Goal: Task Accomplishment & Management: Manage account settings

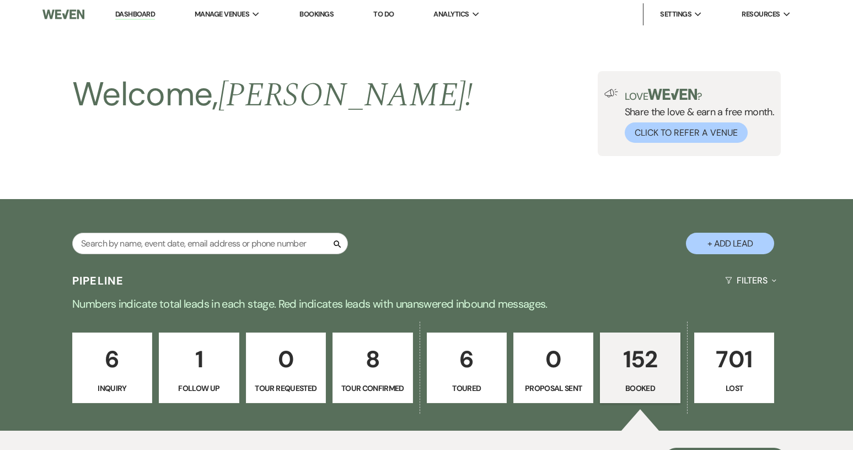
scroll to position [386, 0]
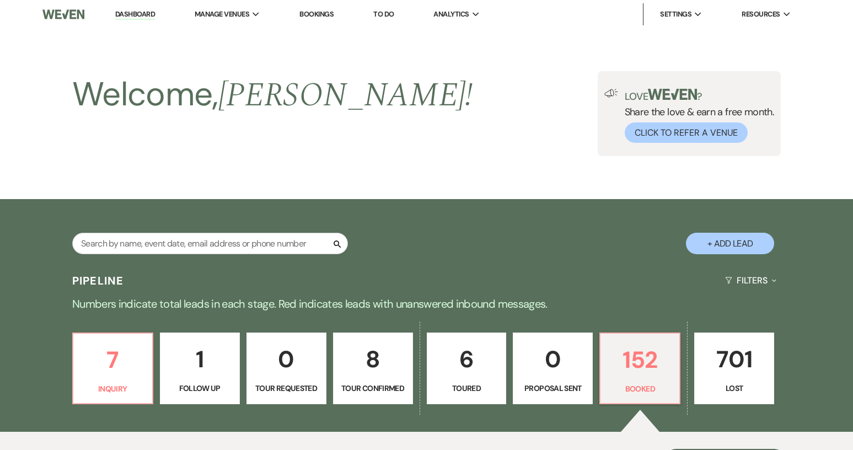
scroll to position [385, 0]
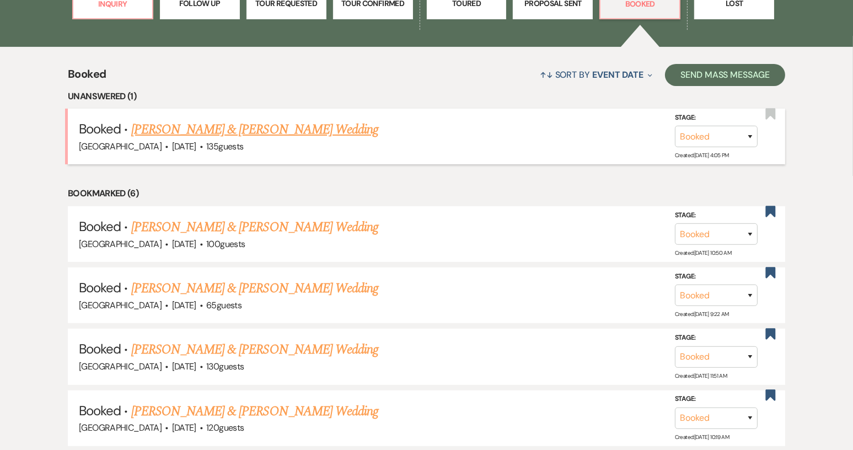
click at [274, 130] on link "[PERSON_NAME] & [PERSON_NAME] Wedding" at bounding box center [254, 130] width 247 height 20
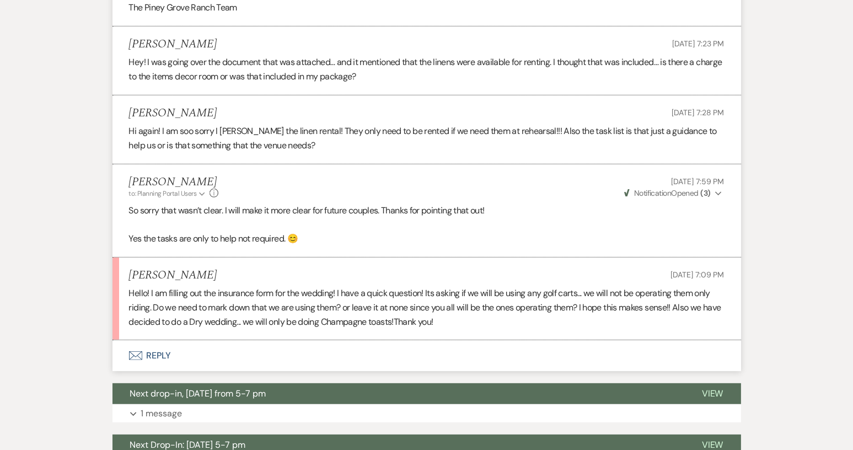
scroll to position [606, 0]
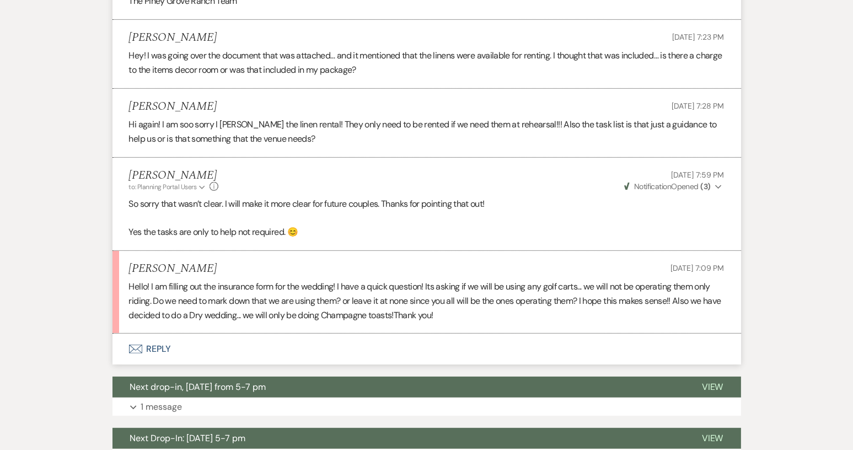
click at [150, 348] on button "Envelope Reply" at bounding box center [426, 349] width 628 height 31
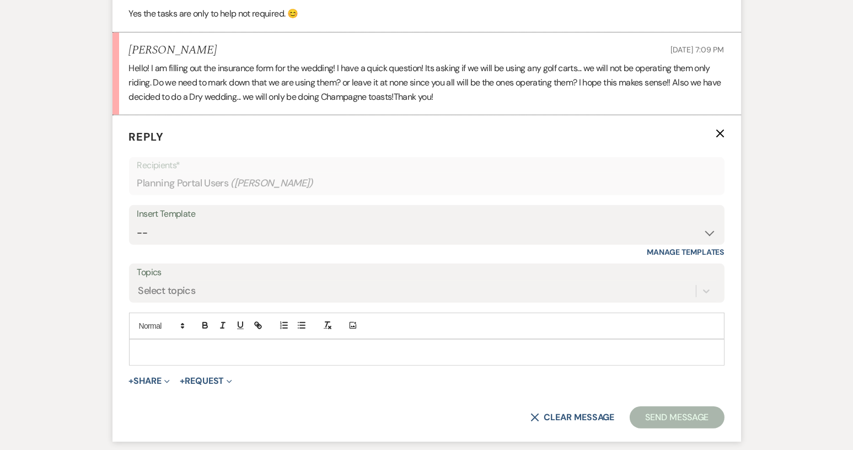
scroll to position [828, 0]
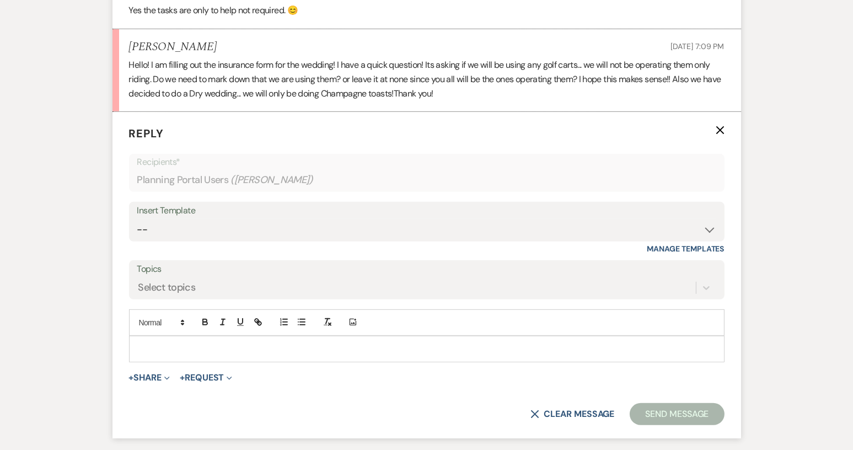
click at [163, 345] on p at bounding box center [427, 349] width 578 height 12
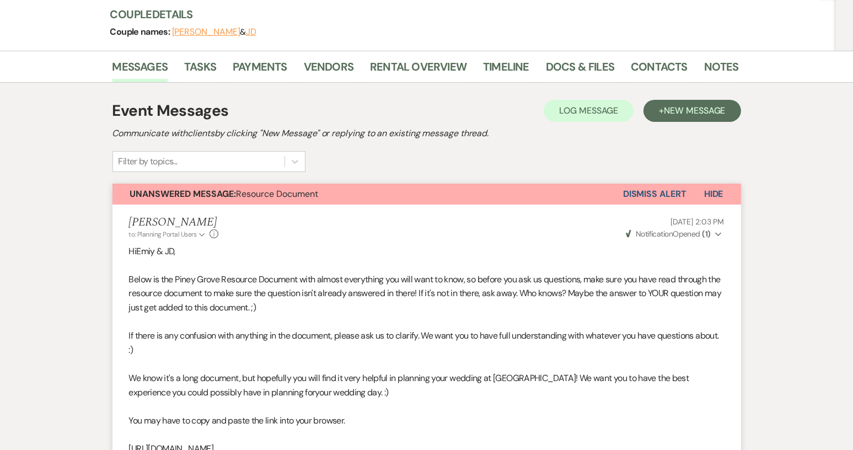
scroll to position [1, 0]
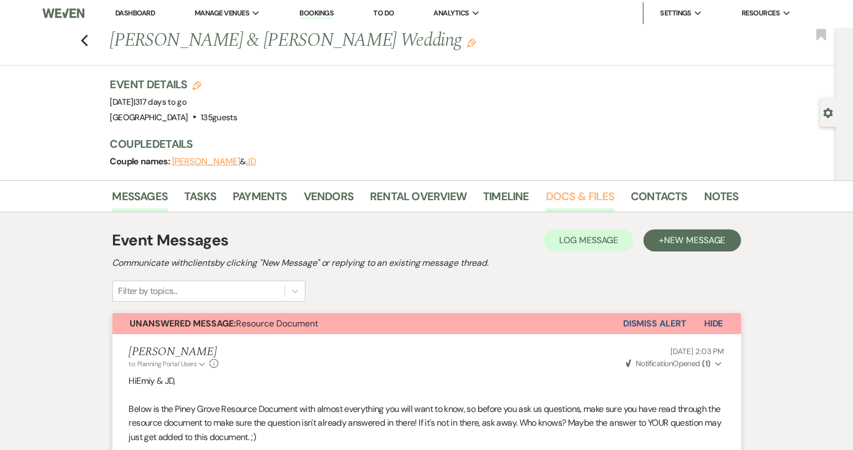
click at [573, 200] on link "Docs & Files" at bounding box center [580, 199] width 68 height 24
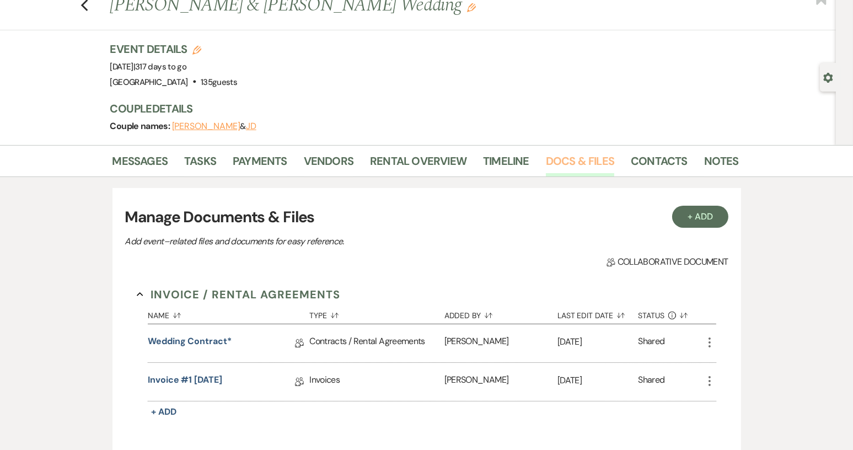
scroll to position [56, 0]
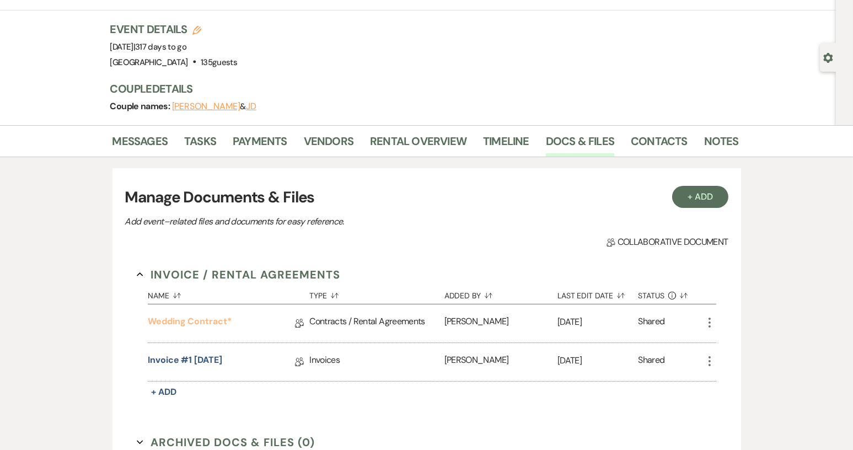
click at [218, 323] on link "Wedding Contract*" at bounding box center [190, 323] width 84 height 17
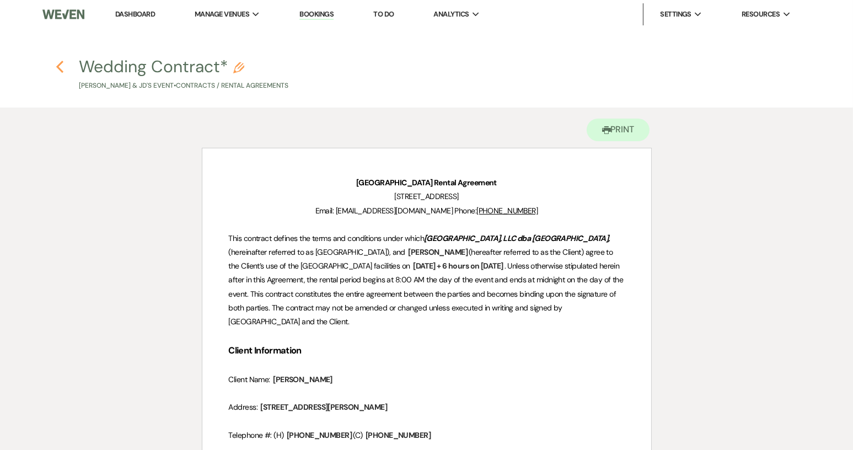
click at [57, 69] on icon "Previous" at bounding box center [60, 66] width 8 height 13
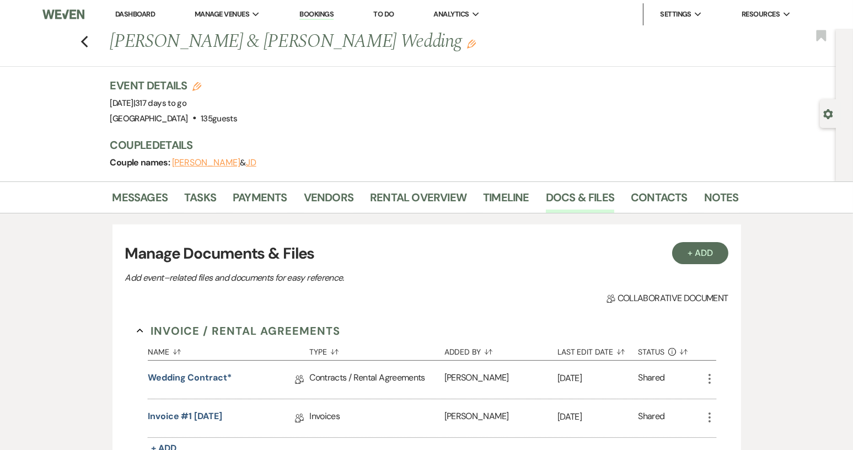
scroll to position [56, 0]
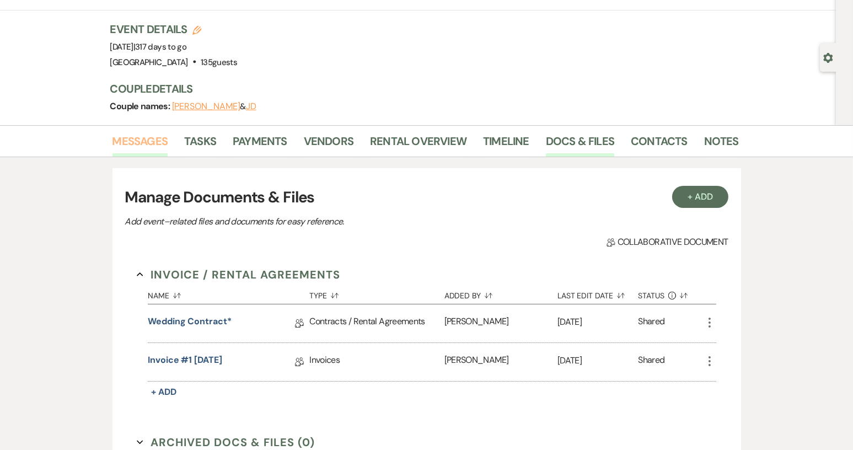
click at [146, 139] on link "Messages" at bounding box center [140, 144] width 56 height 24
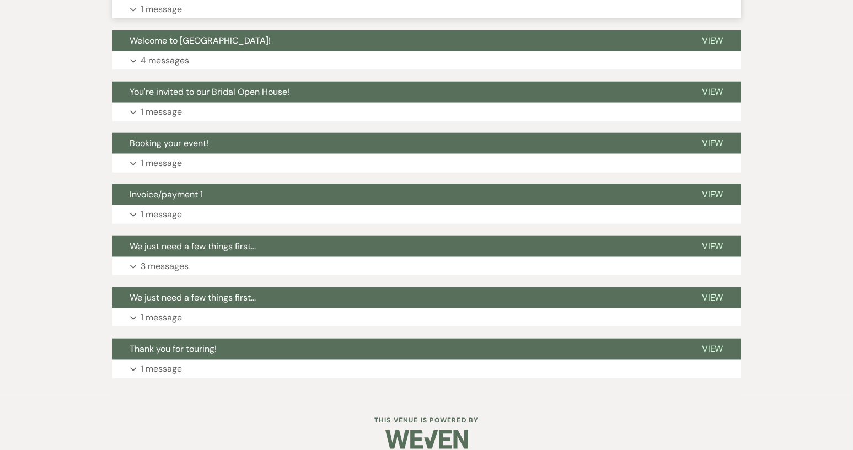
scroll to position [1469, 0]
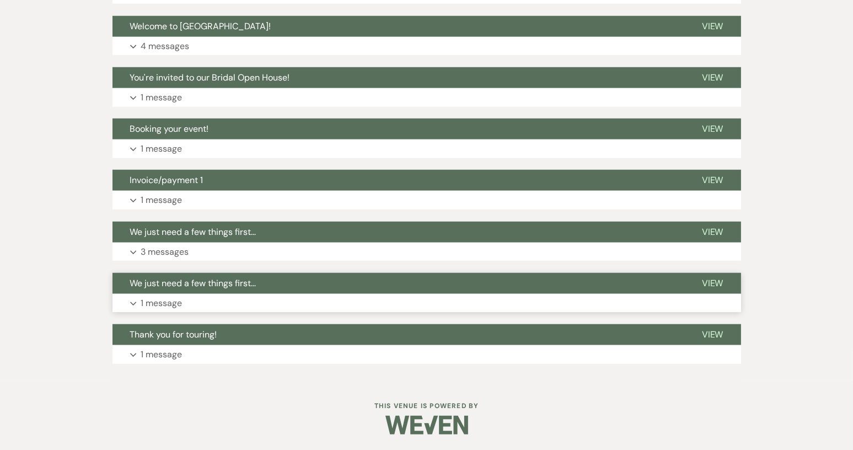
click at [208, 277] on span "We just need a few things first..." at bounding box center [193, 283] width 126 height 12
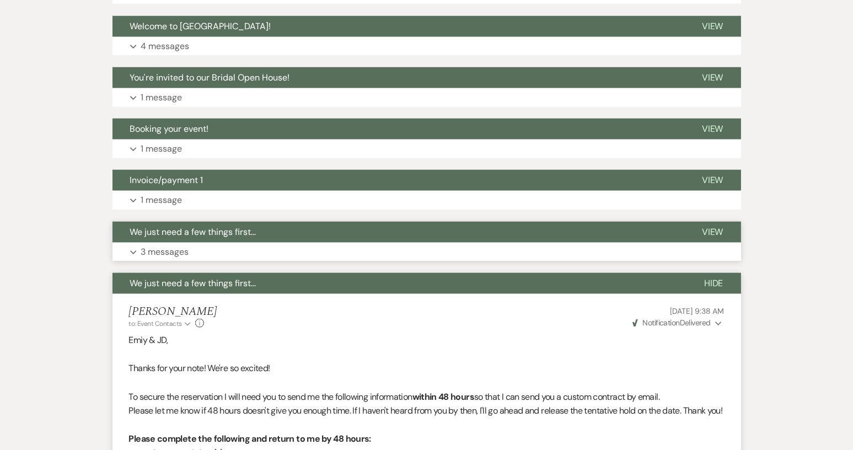
click at [200, 233] on span "We just need a few things first..." at bounding box center [193, 232] width 126 height 12
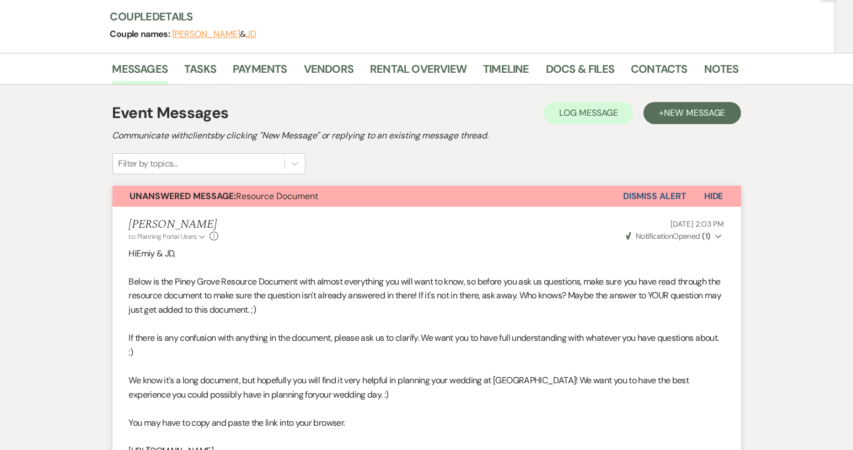
scroll to position [0, 0]
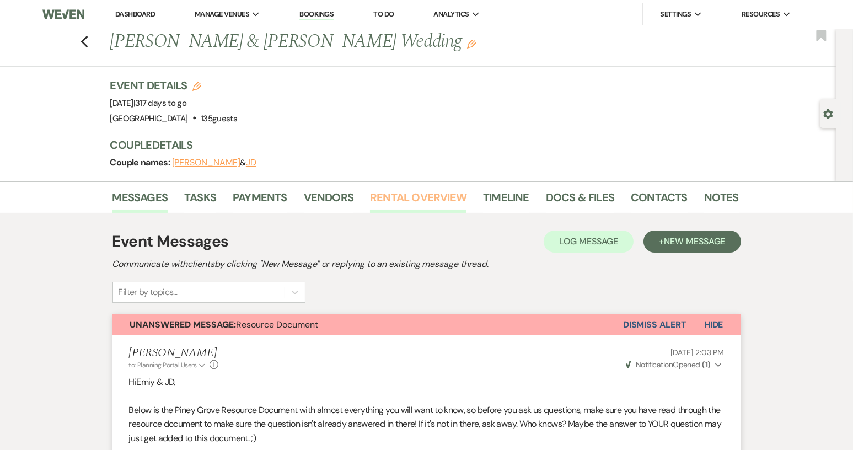
click at [421, 202] on link "Rental Overview" at bounding box center [418, 201] width 96 height 24
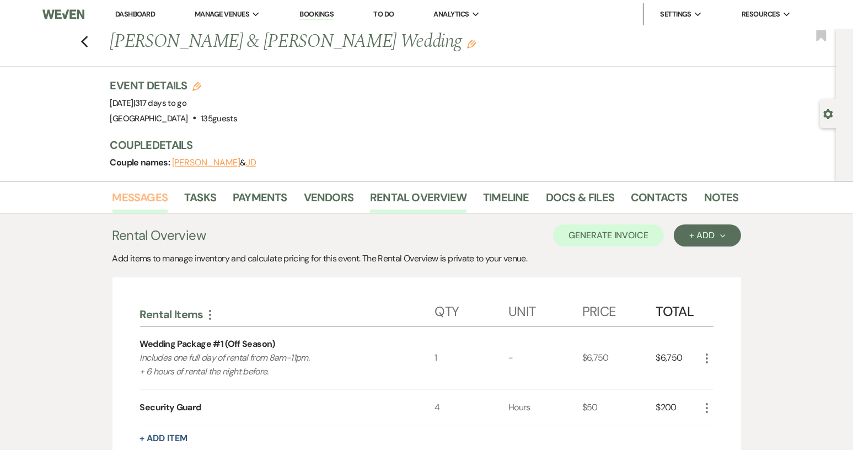
click at [148, 197] on link "Messages" at bounding box center [140, 201] width 56 height 24
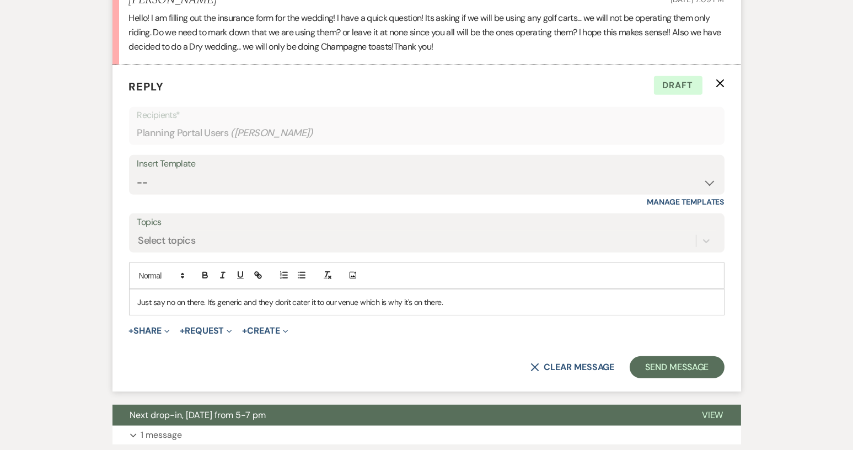
scroll to position [877, 0]
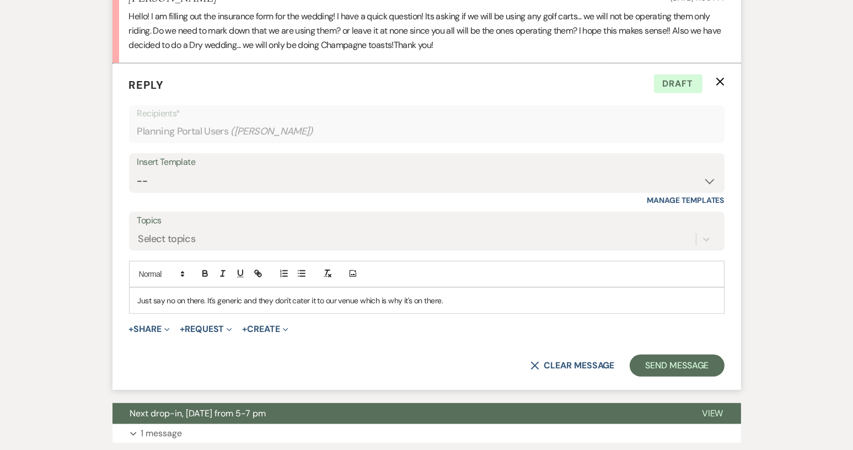
click at [453, 300] on p "Just say no on there. It's generic and they don't cater it to our venue which i…" at bounding box center [427, 300] width 578 height 12
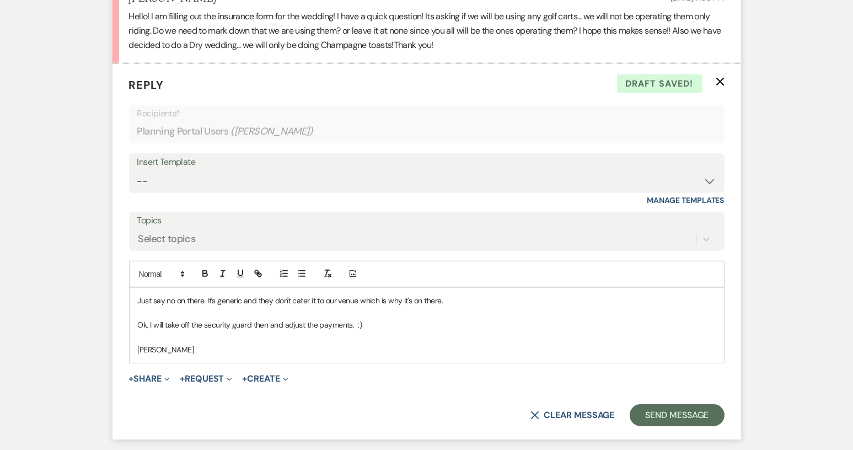
click at [376, 326] on p "Ok, I will take off the security guard then and adjust the payments. :)" at bounding box center [427, 325] width 578 height 12
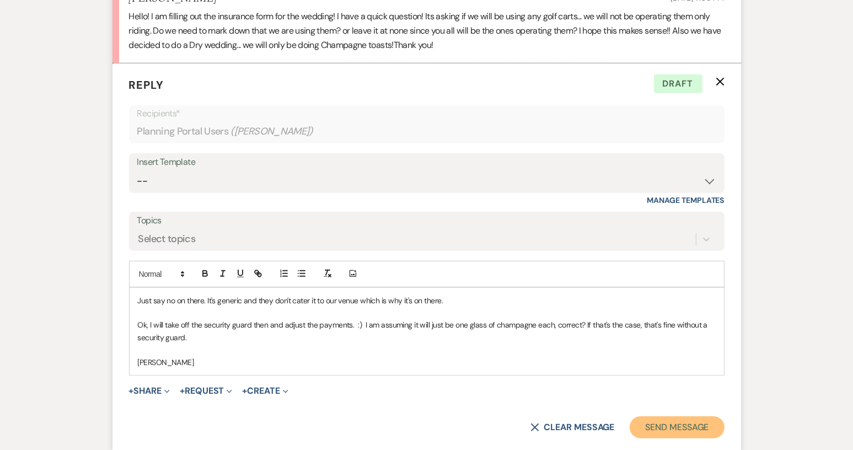
click at [663, 425] on button "Send Message" at bounding box center [677, 427] width 94 height 22
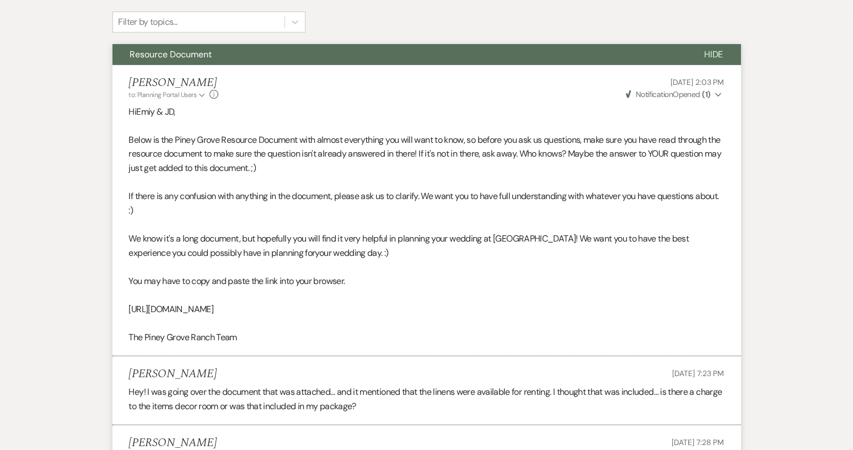
scroll to position [0, 0]
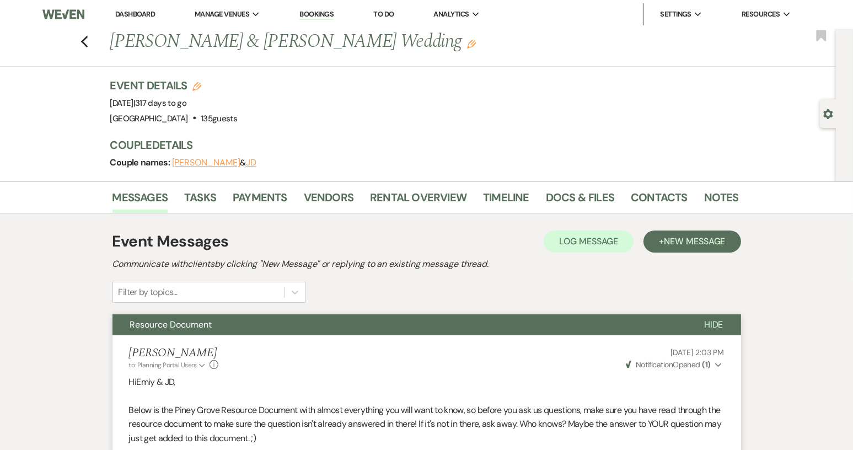
click at [139, 11] on link "Dashboard" at bounding box center [135, 13] width 40 height 9
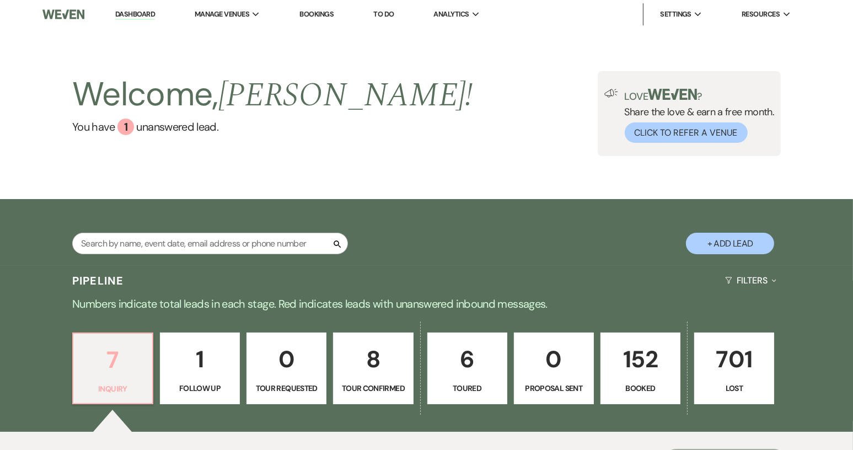
click at [137, 377] on p "7" at bounding box center [113, 359] width 66 height 37
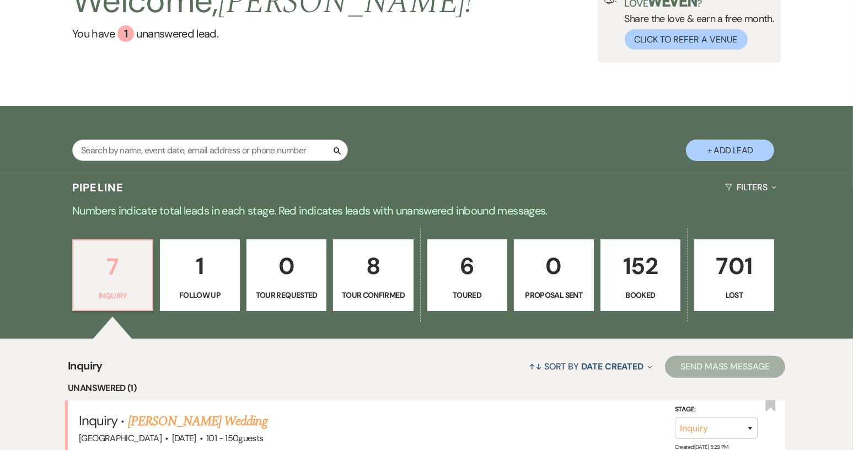
scroll to position [221, 0]
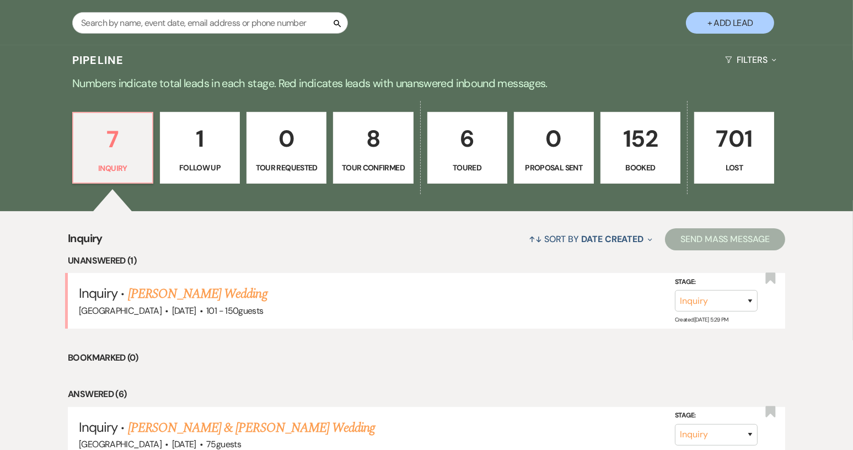
click at [641, 159] on link "152 Booked" at bounding box center [640, 148] width 80 height 72
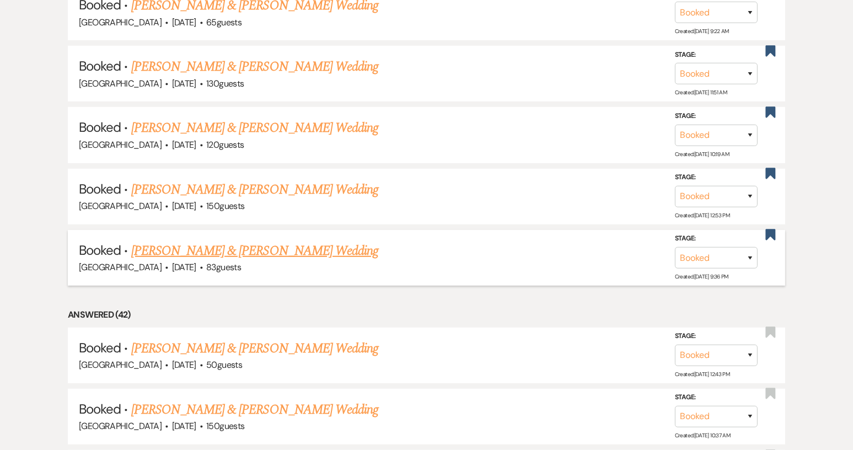
scroll to position [827, 0]
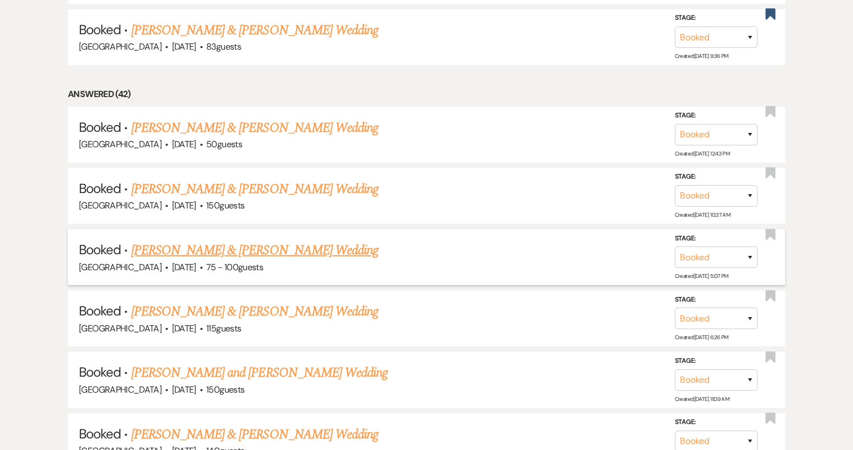
click at [245, 241] on link "[PERSON_NAME] & [PERSON_NAME] Wedding" at bounding box center [254, 250] width 247 height 20
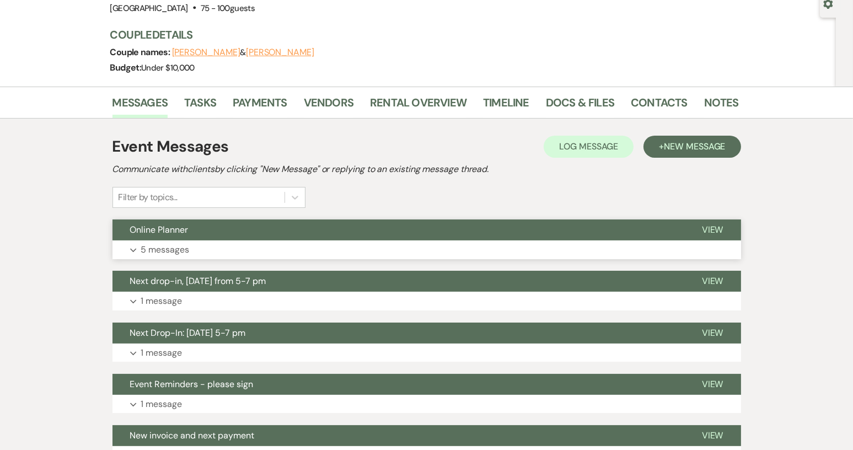
click at [337, 227] on button "Online Planner" at bounding box center [398, 229] width 572 height 21
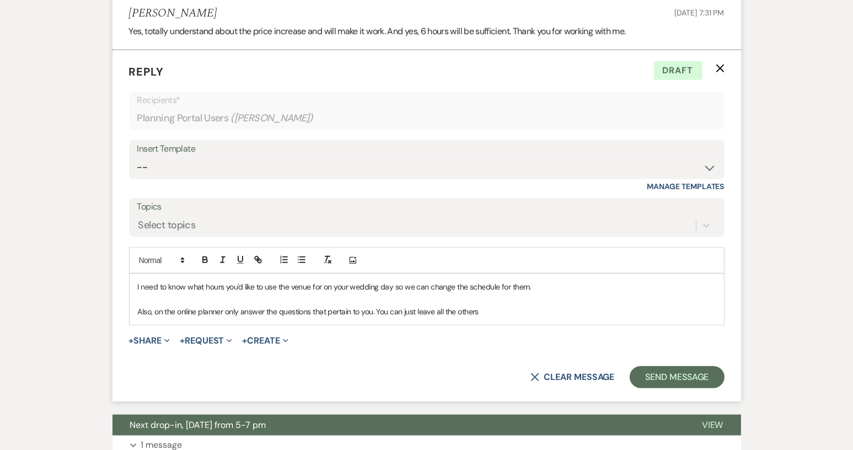
scroll to position [1508, 0]
click at [486, 312] on p "Also, on the online planner only answer the questions that pertain to you. You …" at bounding box center [427, 311] width 578 height 12
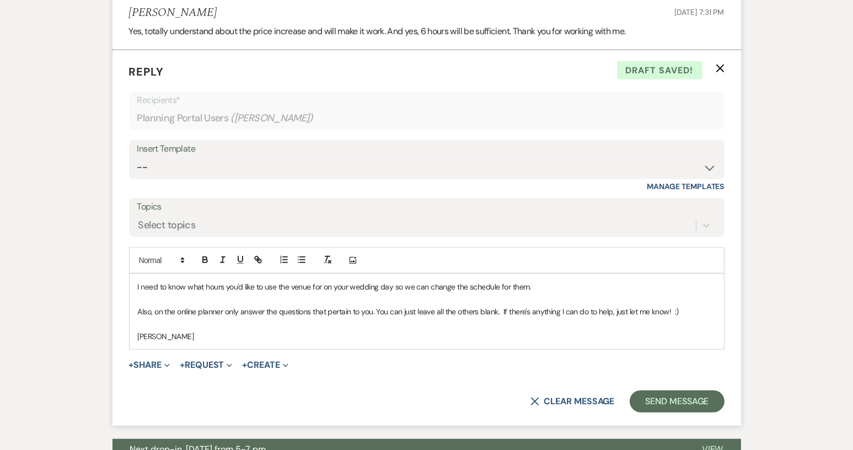
click at [325, 286] on p "I need to know what hours you'd like to use the venue for on your wedding day s…" at bounding box center [427, 287] width 578 height 12
click at [380, 288] on p "I need to know what hours you'd like to use the venue on your wedding day so we…" at bounding box center [427, 287] width 578 height 12
drag, startPoint x: 501, startPoint y: 287, endPoint x: 517, endPoint y: 287, distance: 16.0
click at [517, 287] on p "I need to know what hours you'd like to use the venue on your wedding day, so w…" at bounding box center [427, 287] width 578 height 12
click at [658, 400] on button "Send Message" at bounding box center [677, 401] width 94 height 22
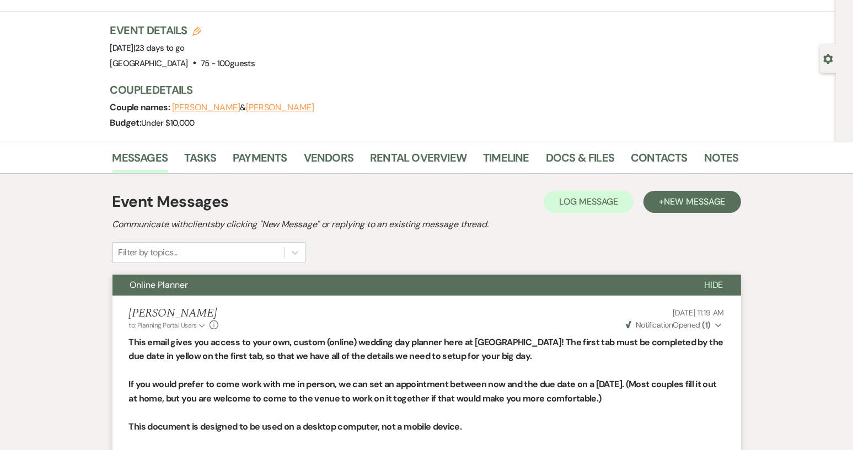
scroll to position [0, 0]
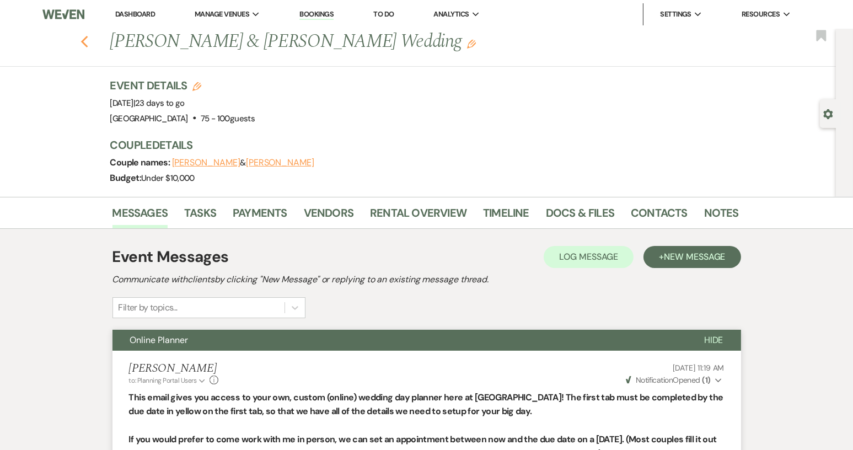
click at [88, 46] on use "button" at bounding box center [83, 42] width 7 height 12
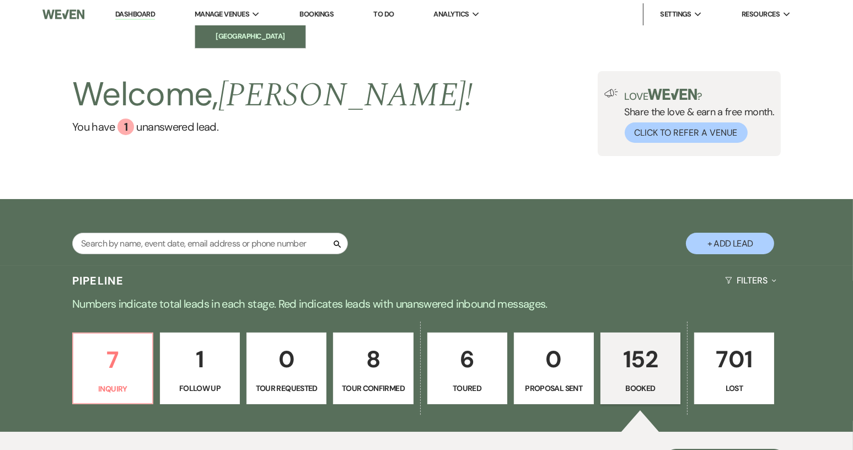
click at [237, 41] on li "[GEOGRAPHIC_DATA]" at bounding box center [250, 36] width 99 height 11
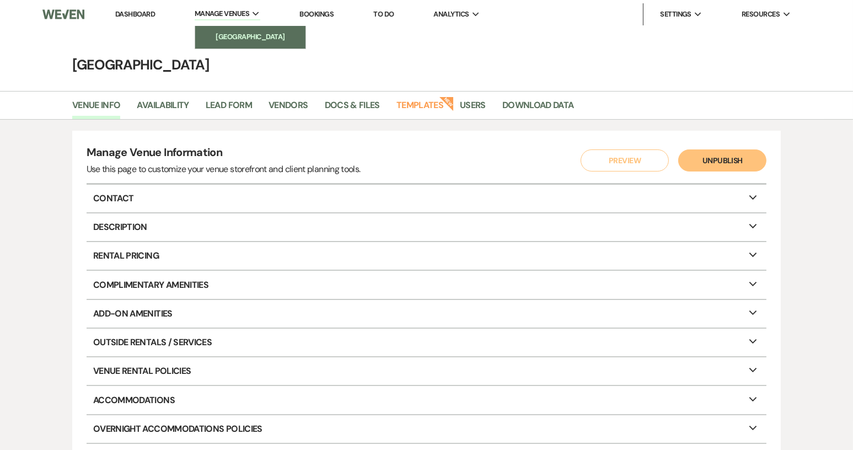
click at [219, 39] on li "[GEOGRAPHIC_DATA]" at bounding box center [250, 36] width 99 height 11
click at [174, 103] on link "Availability" at bounding box center [163, 108] width 52 height 21
select select "2"
select select "2026"
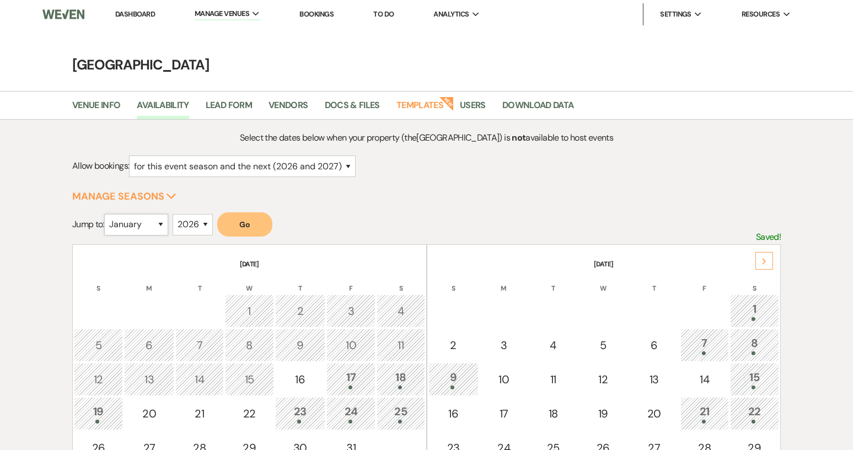
click at [164, 224] on select "January February March April May June July August September October November De…" at bounding box center [136, 225] width 64 height 22
click at [106, 214] on select "January February March April May June July August September October November De…" at bounding box center [136, 225] width 64 height 22
click at [266, 228] on button "Go" at bounding box center [244, 224] width 55 height 24
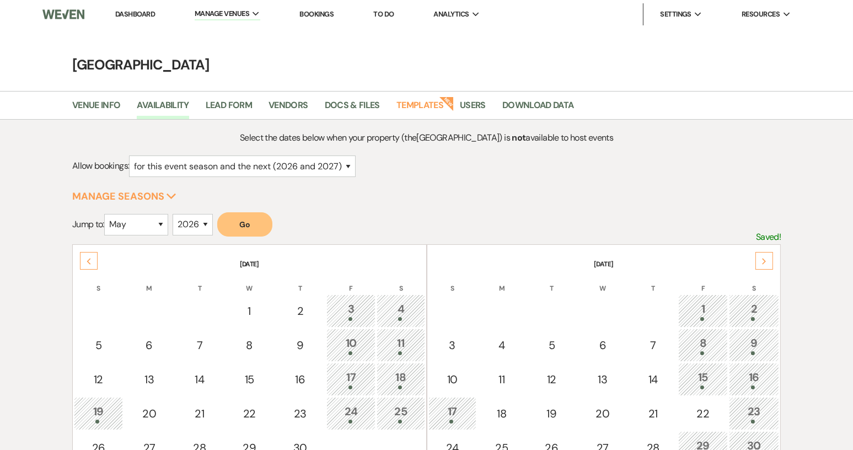
click at [404, 409] on div "25" at bounding box center [401, 413] width 36 height 20
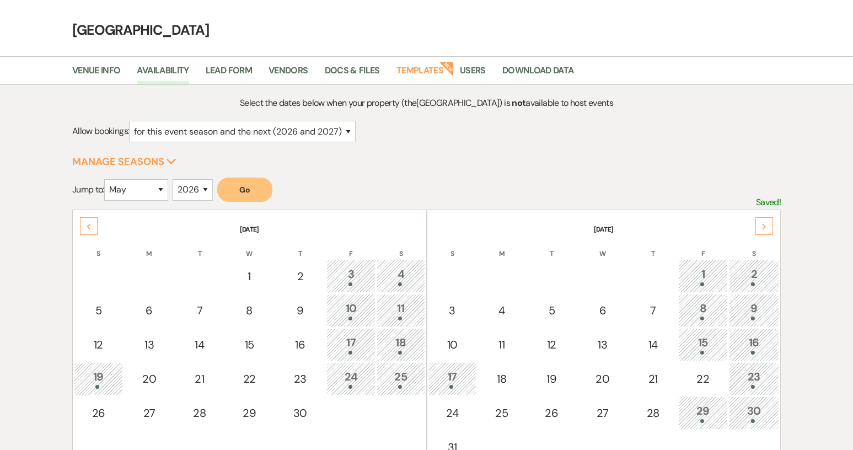
scroll to position [12, 0]
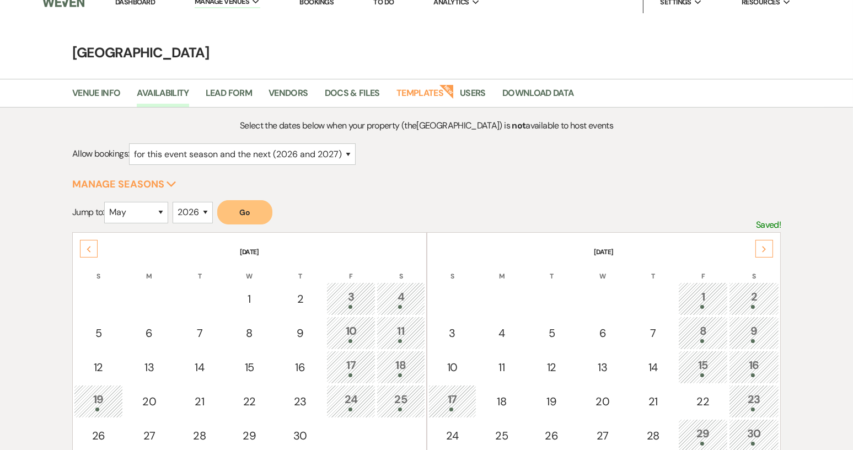
click at [85, 249] on div "Previous" at bounding box center [89, 249] width 18 height 18
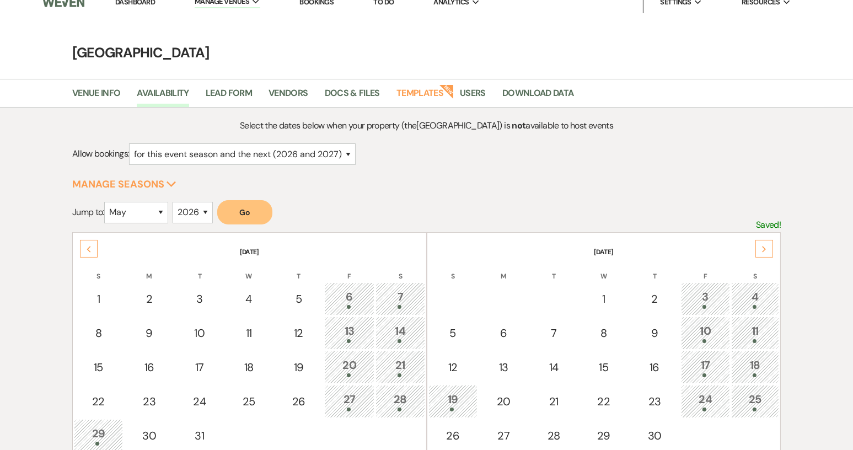
click at [767, 245] on div "Next" at bounding box center [764, 249] width 18 height 18
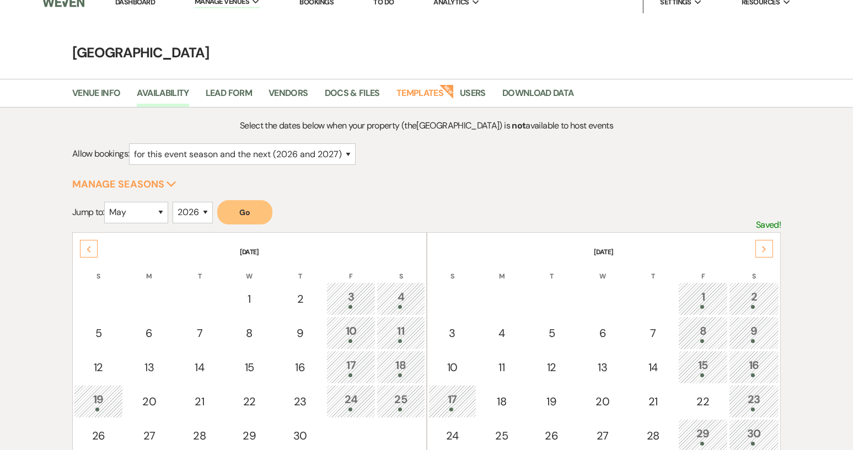
click at [757, 393] on div "23" at bounding box center [754, 401] width 39 height 20
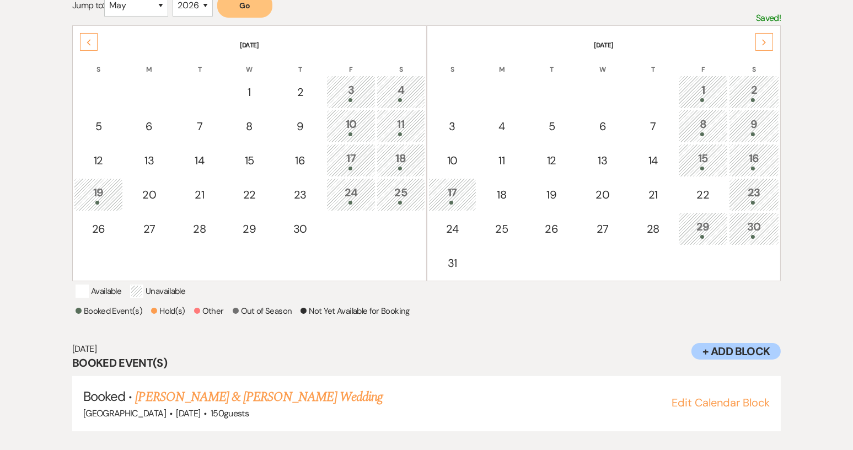
scroll to position [233, 0]
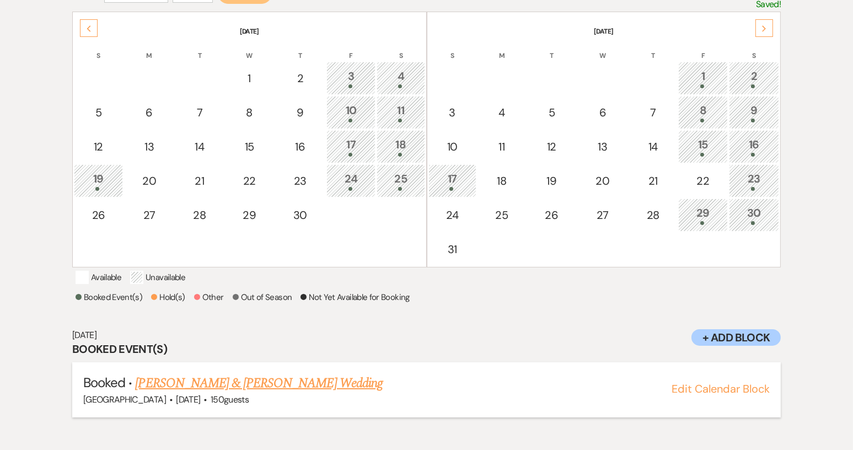
click at [303, 391] on link "[PERSON_NAME] & [PERSON_NAME] Wedding" at bounding box center [258, 383] width 247 height 20
click at [769, 26] on div "Next" at bounding box center [764, 28] width 18 height 18
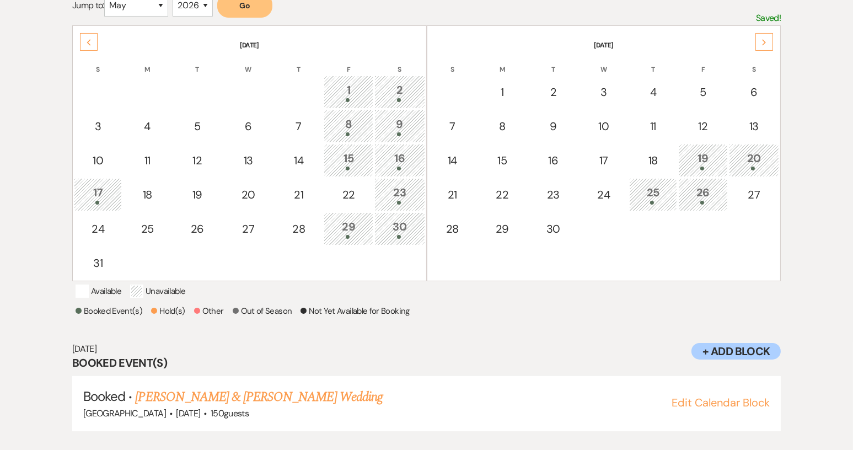
scroll to position [178, 0]
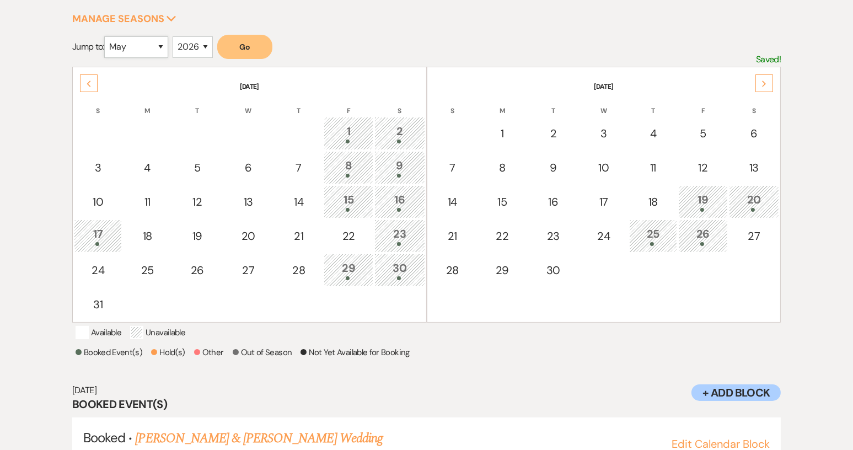
click at [163, 46] on select "January February March April May June July August September October November De…" at bounding box center [136, 47] width 64 height 22
select select "3"
click at [106, 36] on select "January February March April May June July August September October November De…" at bounding box center [136, 47] width 64 height 22
click at [250, 48] on button "Go" at bounding box center [244, 47] width 55 height 24
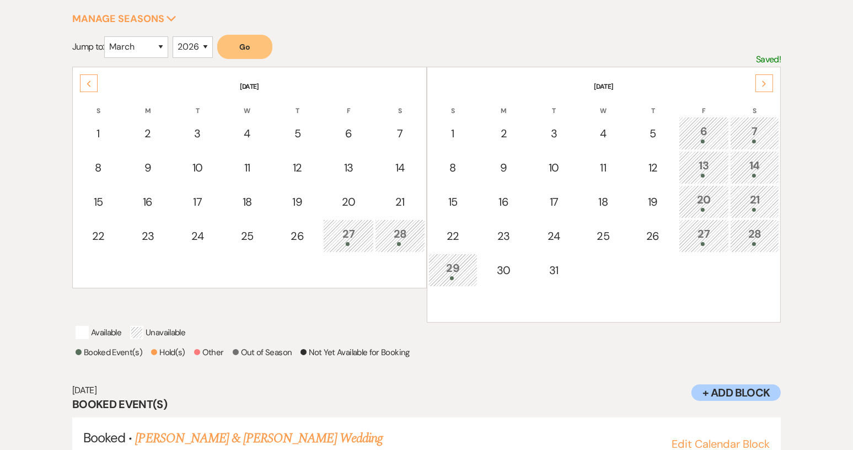
click at [767, 83] on div "Next" at bounding box center [764, 83] width 18 height 18
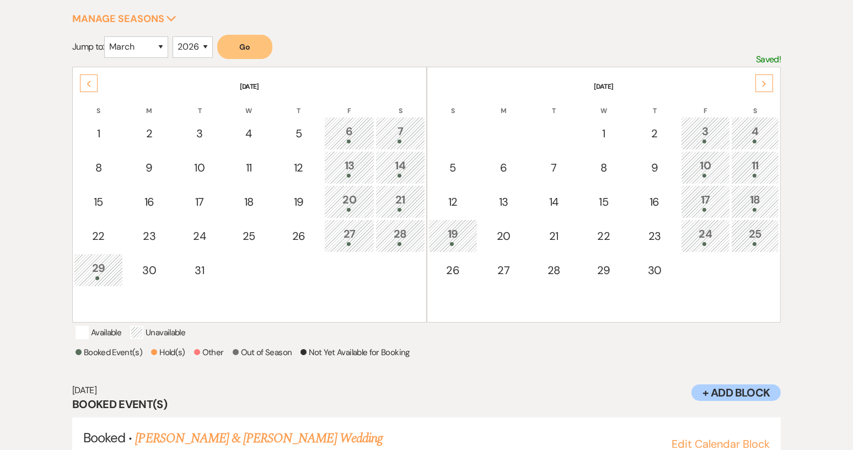
click at [766, 83] on icon "Next" at bounding box center [764, 83] width 6 height 7
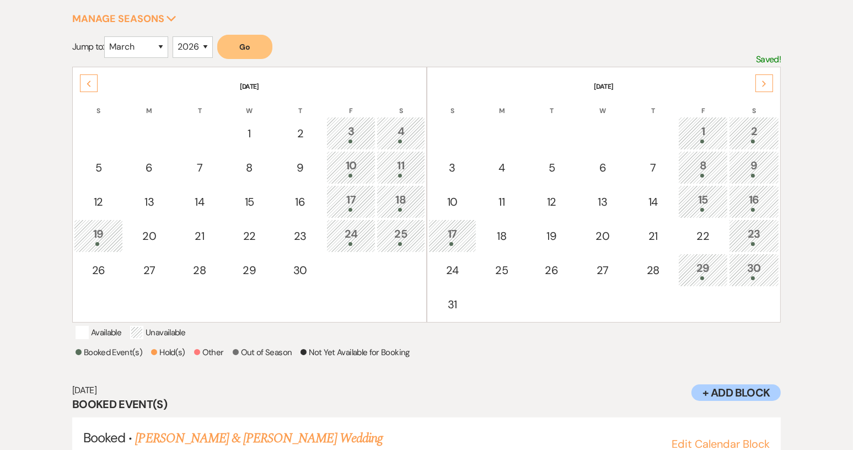
click at [88, 83] on use at bounding box center [89, 83] width 4 height 6
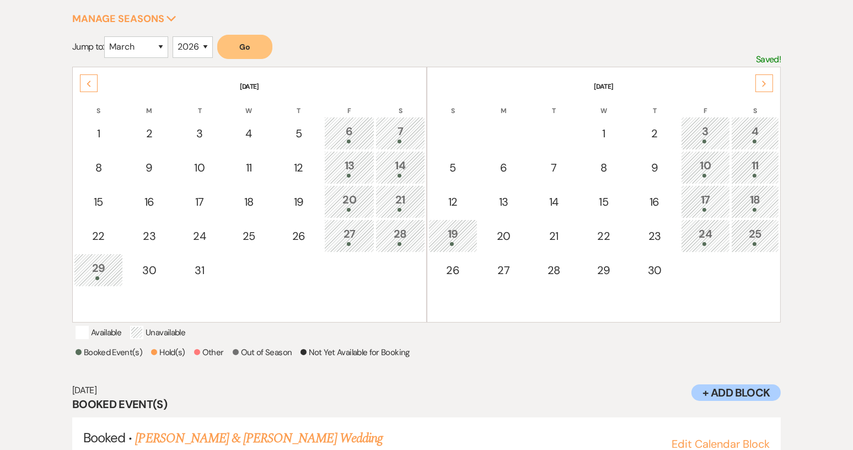
click at [98, 276] on span at bounding box center [97, 278] width 4 height 4
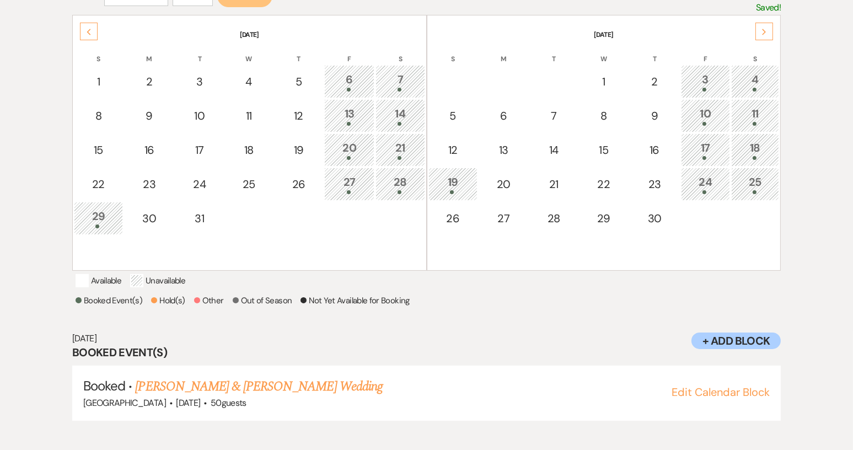
scroll to position [233, 0]
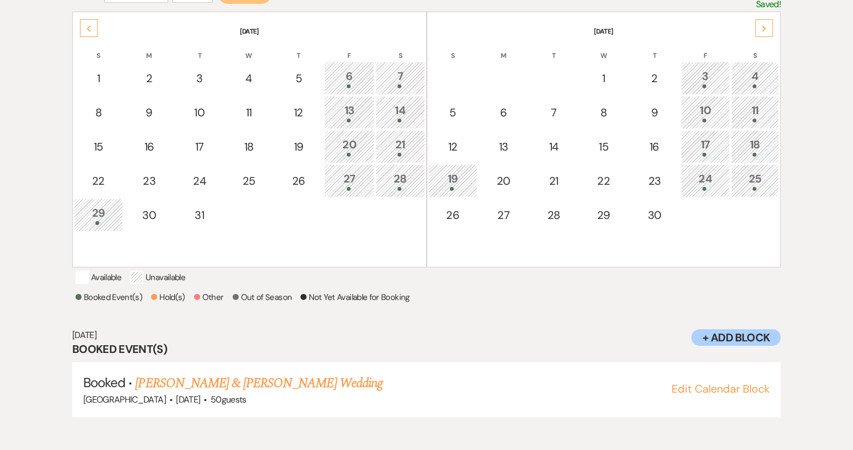
click at [406, 175] on div "28" at bounding box center [400, 180] width 37 height 20
click at [103, 209] on div "29" at bounding box center [98, 215] width 37 height 20
click at [448, 111] on div "5" at bounding box center [452, 112] width 37 height 17
select select "other"
select select "false"
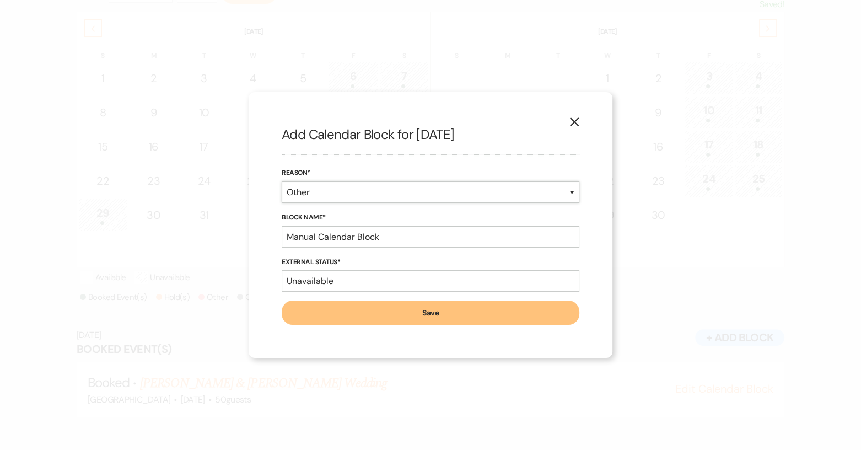
click at [574, 190] on select "Booked Event Hold Other" at bounding box center [431, 192] width 298 height 22
click at [384, 238] on input "Manual Calendar Block" at bounding box center [431, 237] width 298 height 22
drag, startPoint x: 383, startPoint y: 235, endPoint x: 271, endPoint y: 237, distance: 112.5
click at [271, 237] on div "X Add Calendar Block for [DATE] Reason* Booked Event Hold Other Block Name* Man…" at bounding box center [431, 225] width 364 height 266
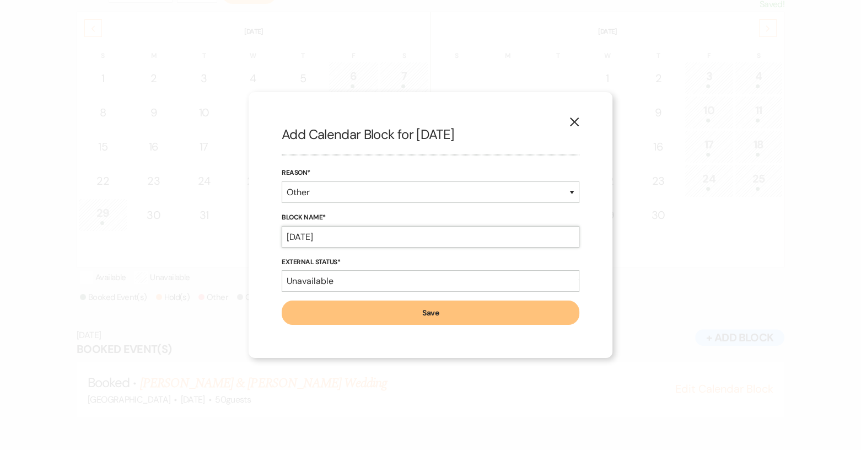
type input "[DATE]"
click at [381, 313] on button "Save" at bounding box center [431, 312] width 298 height 24
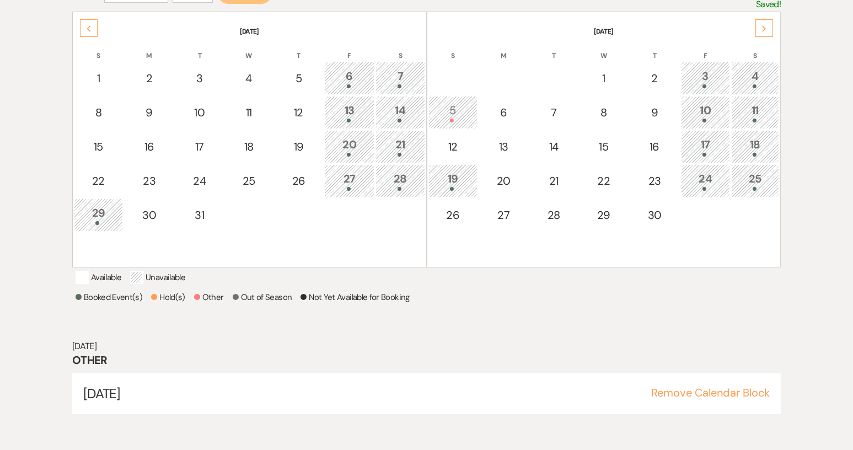
click at [760, 28] on div "Next" at bounding box center [764, 28] width 18 height 18
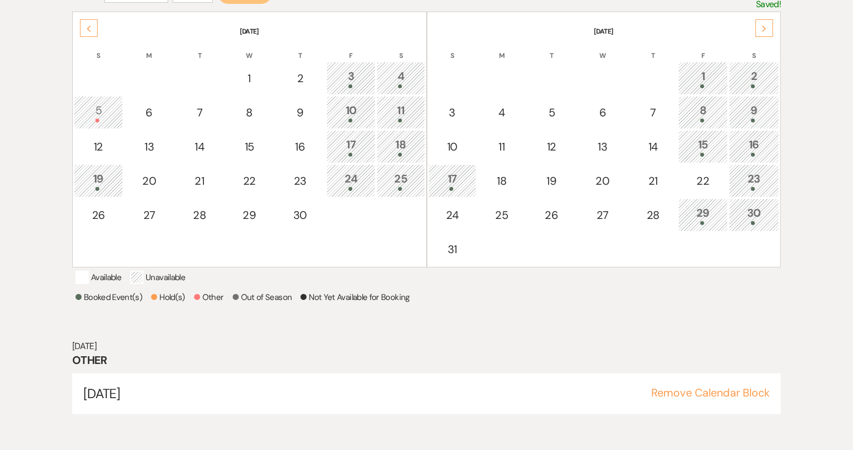
click at [761, 30] on icon "Next" at bounding box center [764, 28] width 6 height 7
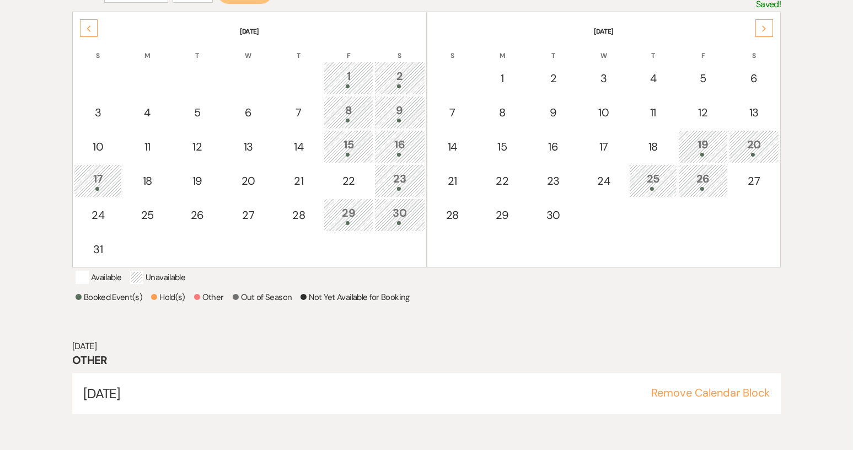
click at [350, 113] on div "8" at bounding box center [348, 112] width 37 height 20
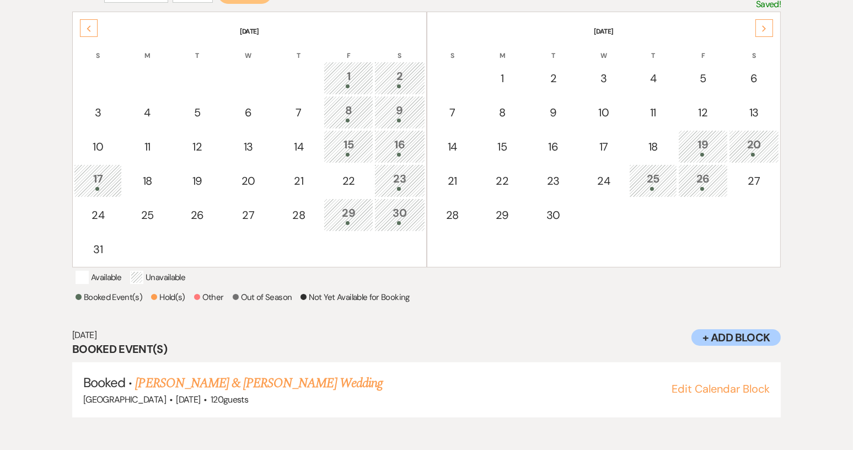
click at [396, 110] on div "9" at bounding box center [399, 112] width 39 height 20
click at [349, 110] on div "8" at bounding box center [348, 112] width 37 height 20
click at [100, 142] on div "10" at bounding box center [98, 146] width 36 height 17
select select "other"
select select "false"
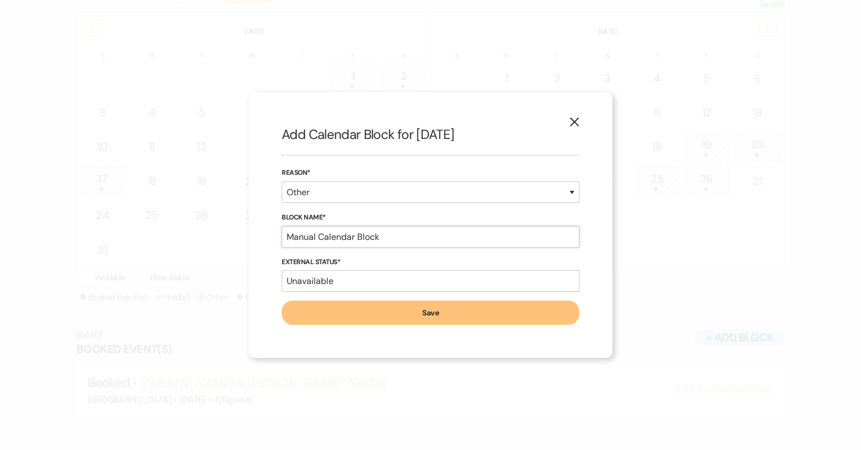
drag, startPoint x: 400, startPoint y: 239, endPoint x: 270, endPoint y: 237, distance: 130.7
click at [270, 237] on div "X Add Calendar Block for [DATE] Reason* Booked Event Hold Other Block Name* Man…" at bounding box center [431, 225] width 364 height 266
type input "Mother"
click at [282, 300] on button "Save" at bounding box center [431, 312] width 298 height 24
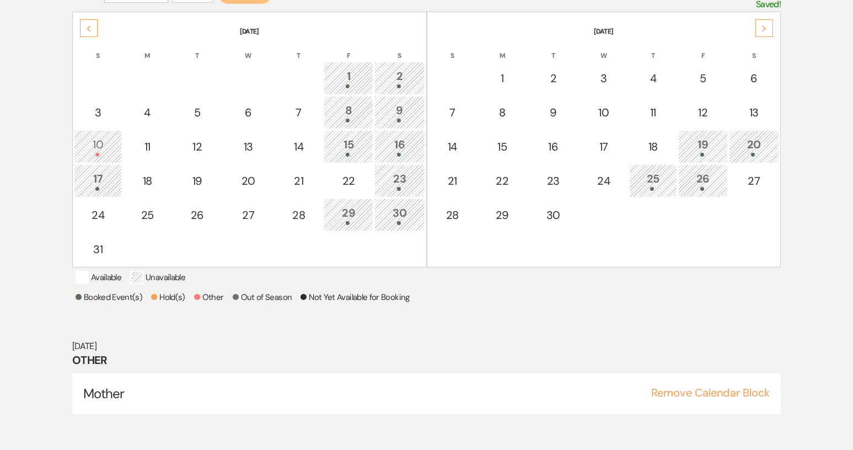
click at [108, 146] on div "10" at bounding box center [98, 146] width 36 height 20
click at [108, 147] on div "10" at bounding box center [98, 146] width 36 height 20
click at [108, 146] on div "10" at bounding box center [98, 146] width 36 height 20
click at [104, 145] on div "10" at bounding box center [98, 146] width 36 height 20
click at [104, 144] on div "10" at bounding box center [98, 146] width 36 height 20
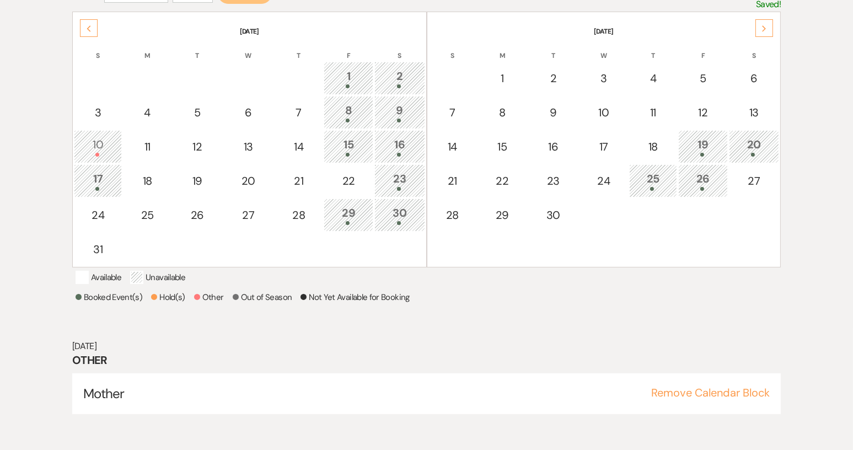
click at [96, 143] on div "10" at bounding box center [98, 146] width 36 height 20
click at [96, 146] on div "10" at bounding box center [98, 146] width 36 height 20
click at [101, 177] on div "17" at bounding box center [98, 180] width 36 height 20
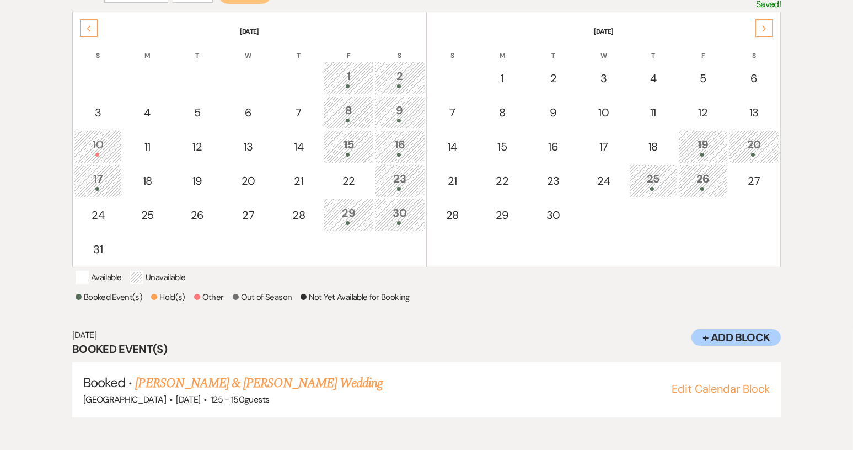
click at [95, 146] on div "10" at bounding box center [98, 146] width 36 height 20
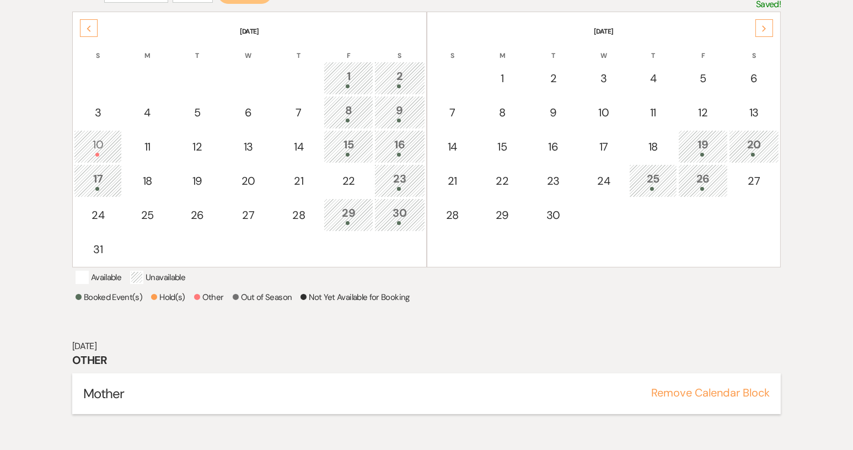
click at [705, 398] on button "Remove Calendar Block" at bounding box center [710, 392] width 119 height 11
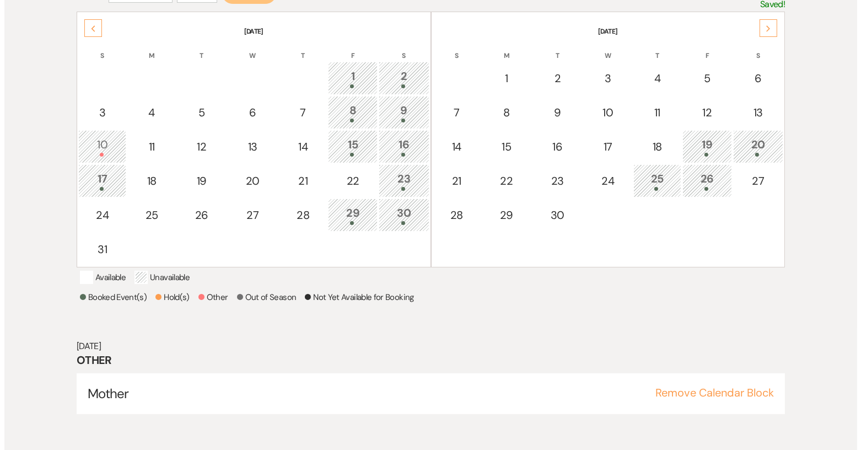
scroll to position [186, 0]
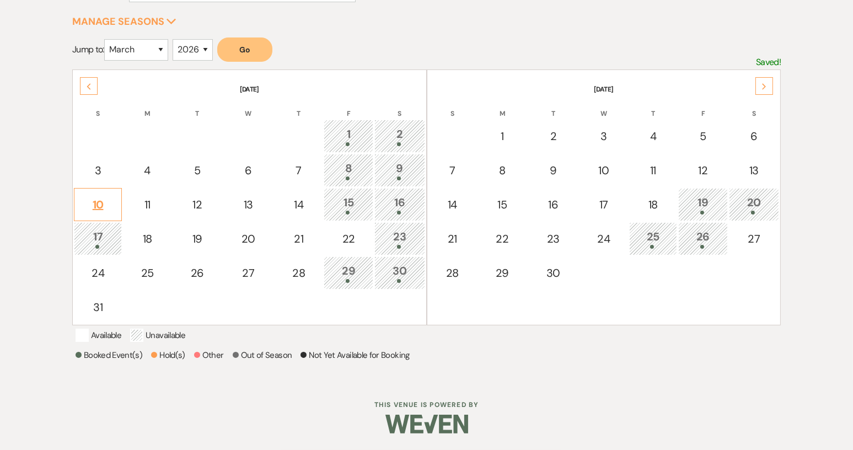
click at [101, 196] on div "10" at bounding box center [98, 204] width 36 height 17
select select "other"
select select "false"
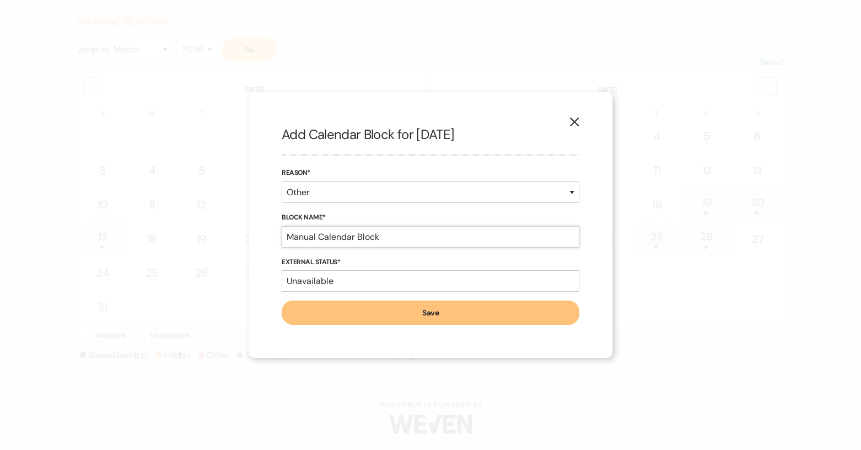
drag, startPoint x: 381, startPoint y: 236, endPoint x: 287, endPoint y: 239, distance: 94.3
click at [287, 239] on input "Manual Calendar Block" at bounding box center [431, 237] width 298 height 22
click at [296, 249] on form "Reason* Booked Event Hold Other Block Name* Mother's External Status* Available…" at bounding box center [431, 246] width 298 height 158
click at [296, 249] on form "Reason* Booked Event Hold Other Block Name* Mother External Status* Available U…" at bounding box center [431, 246] width 298 height 158
click at [320, 238] on input "Mother" at bounding box center [431, 237] width 298 height 22
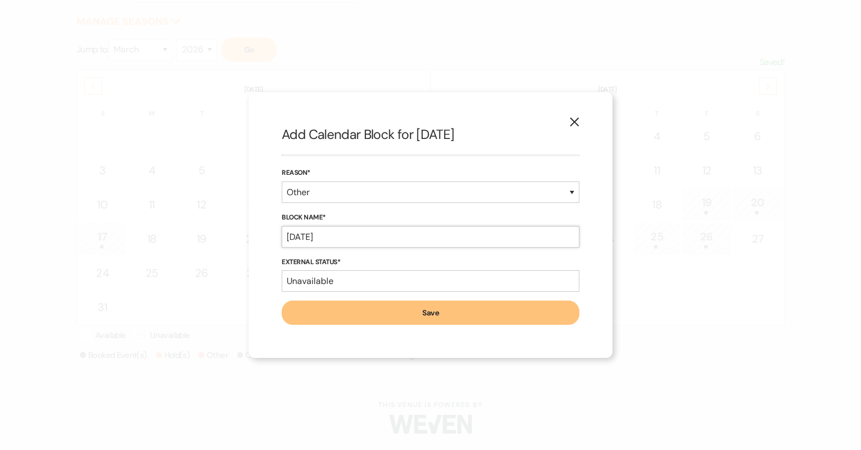
type input "[DATE]"
click at [443, 309] on button "Save" at bounding box center [431, 312] width 298 height 24
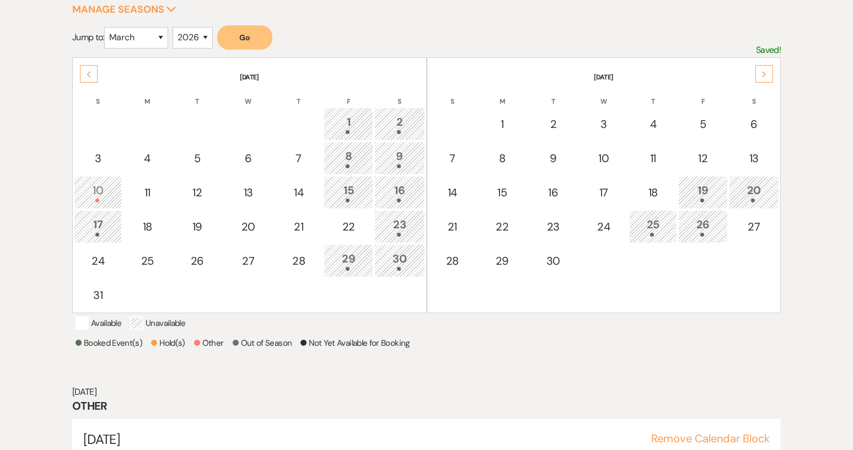
scroll to position [233, 0]
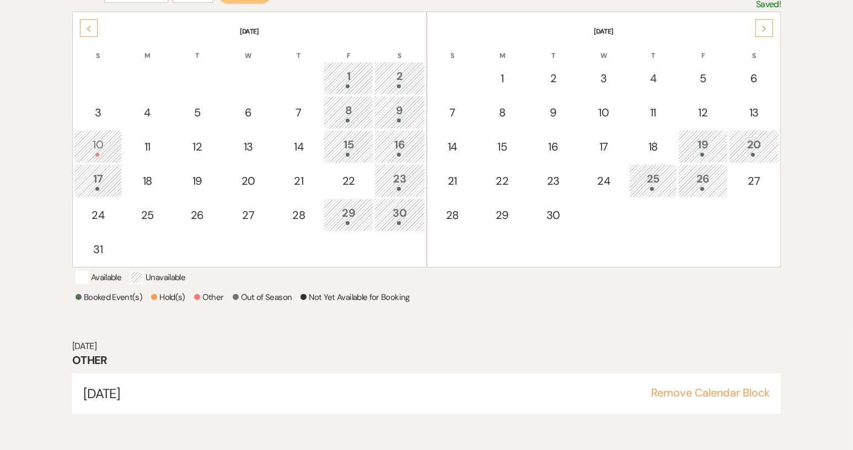
click at [766, 25] on icon "Next" at bounding box center [764, 28] width 6 height 7
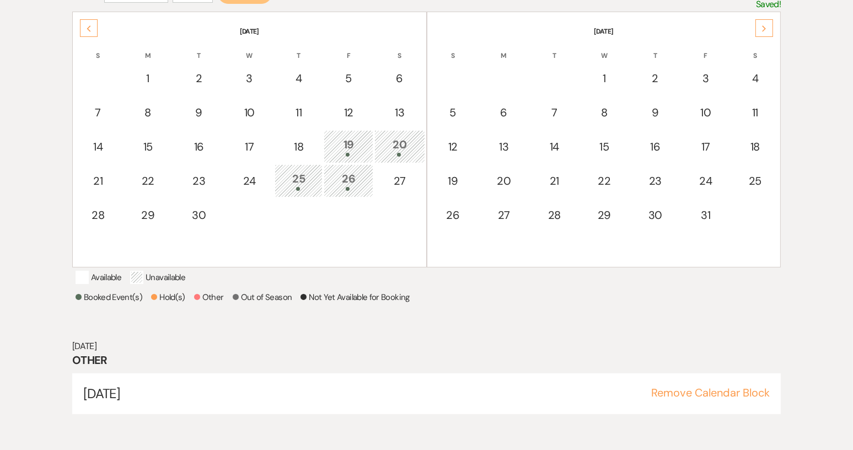
click at [765, 26] on icon "Next" at bounding box center [764, 28] width 6 height 7
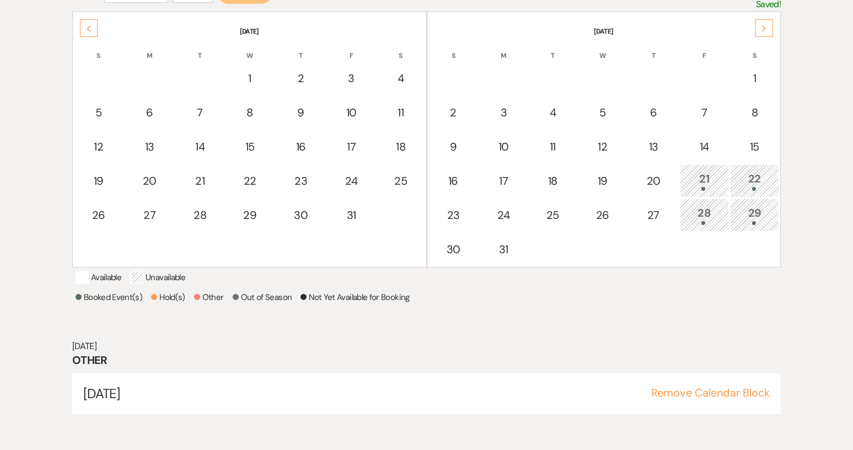
click at [759, 26] on div "Next" at bounding box center [764, 28] width 18 height 18
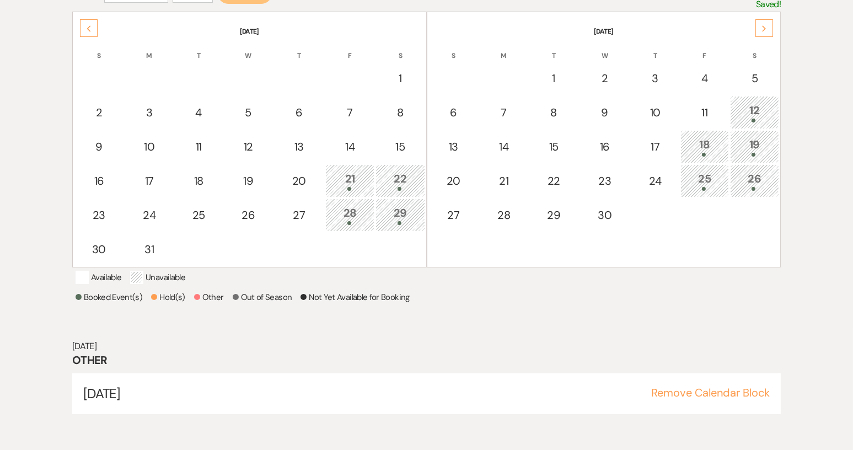
click at [761, 23] on div "Next" at bounding box center [764, 28] width 18 height 18
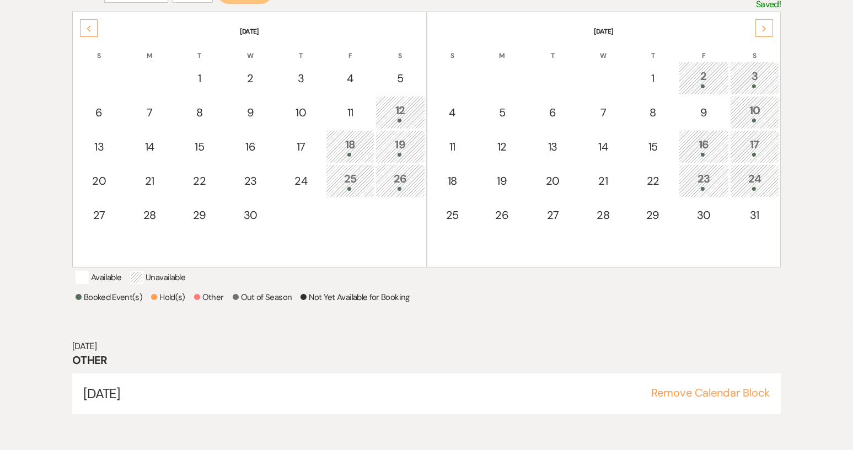
click at [769, 25] on div "Next" at bounding box center [764, 28] width 18 height 18
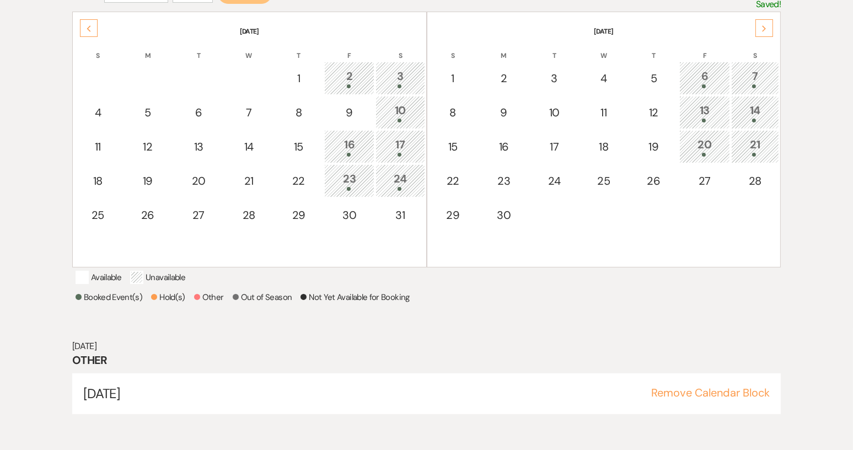
click at [761, 27] on icon "Next" at bounding box center [764, 28] width 6 height 7
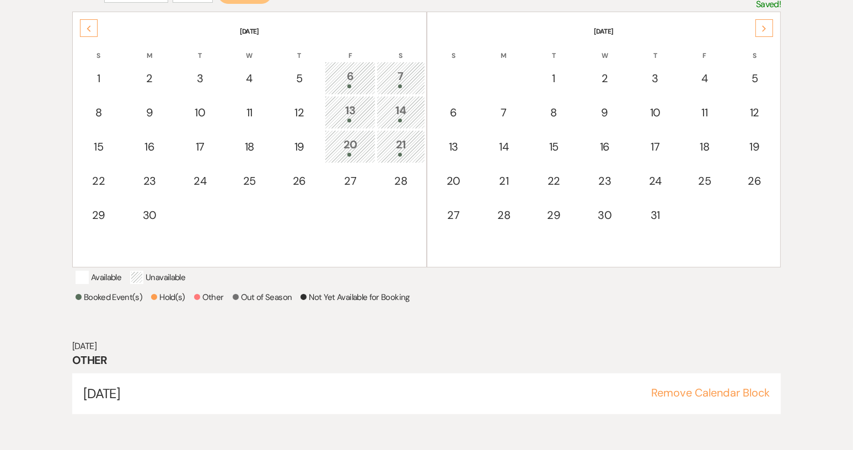
click at [769, 22] on div "Next" at bounding box center [764, 28] width 18 height 18
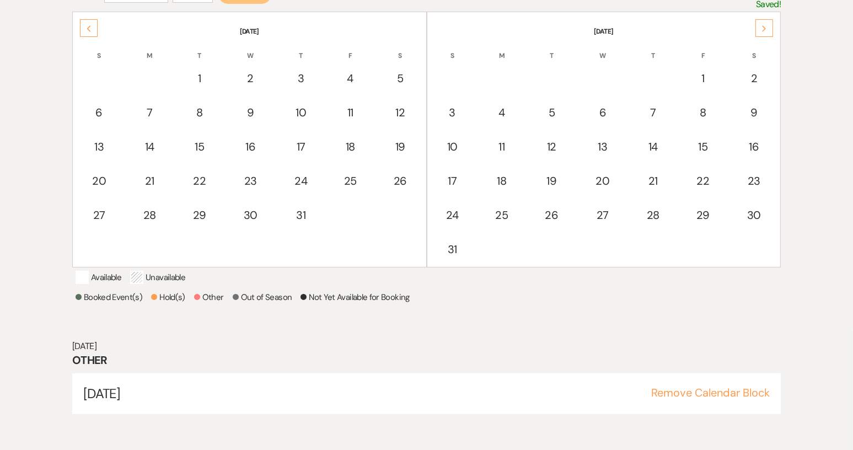
click at [769, 22] on div "Next" at bounding box center [764, 28] width 18 height 18
click at [762, 30] on div "Next" at bounding box center [764, 28] width 18 height 18
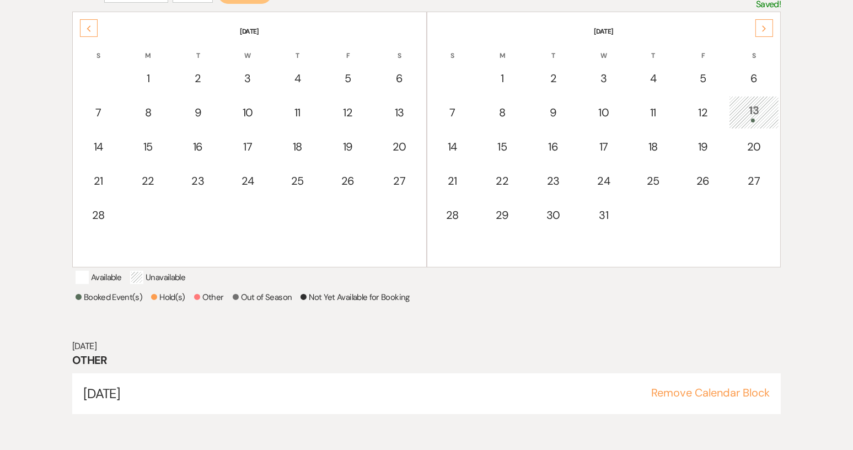
click at [766, 27] on icon "Next" at bounding box center [764, 28] width 6 height 7
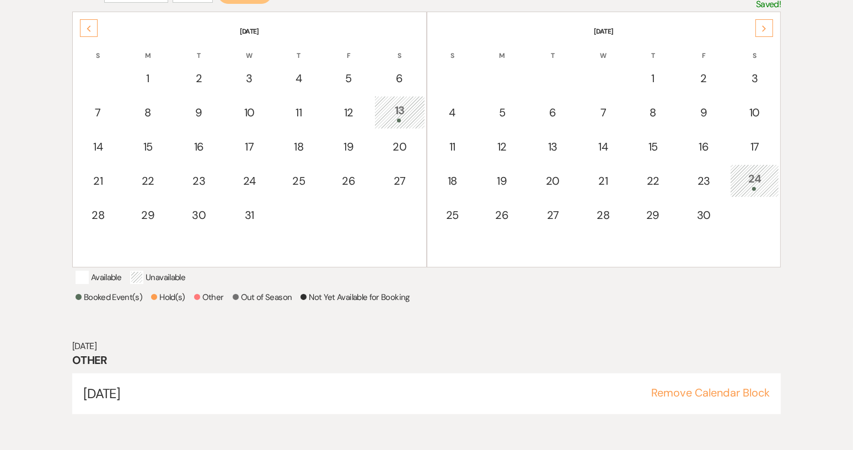
click at [762, 25] on icon "Next" at bounding box center [764, 28] width 6 height 7
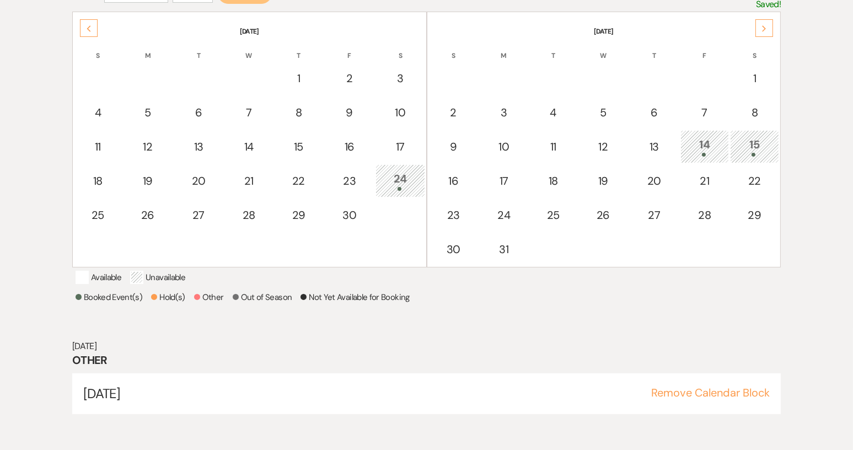
click at [762, 25] on icon "Next" at bounding box center [764, 28] width 6 height 7
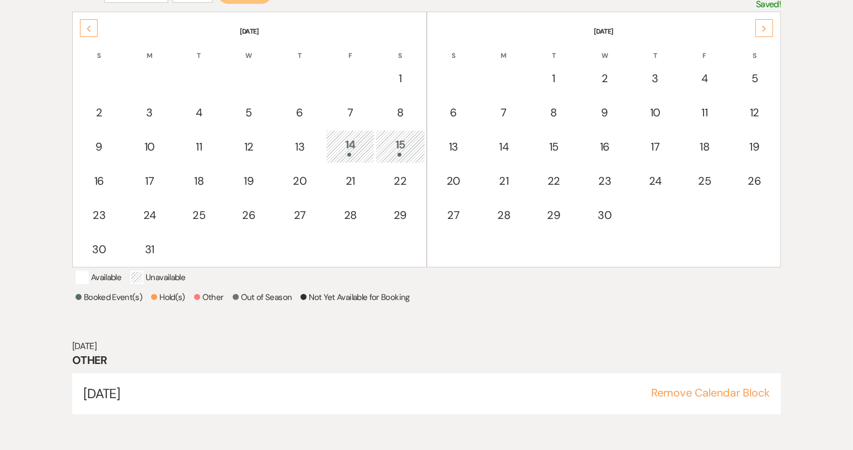
click at [766, 25] on icon "Next" at bounding box center [764, 28] width 6 height 7
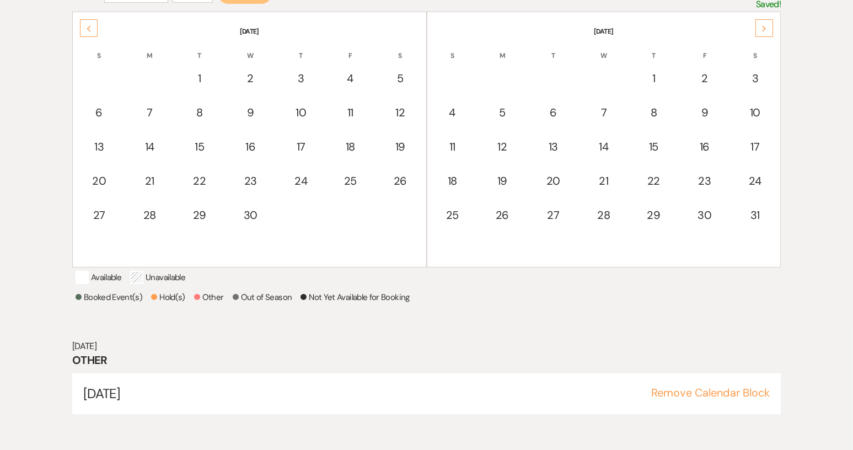
click at [766, 26] on icon "Next" at bounding box center [764, 28] width 6 height 7
click at [762, 25] on icon "Next" at bounding box center [764, 28] width 6 height 7
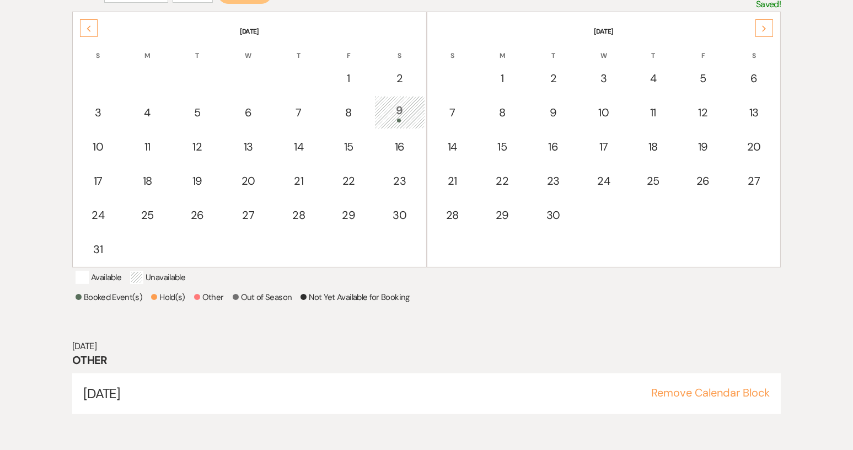
click at [84, 26] on div "Previous" at bounding box center [89, 28] width 18 height 18
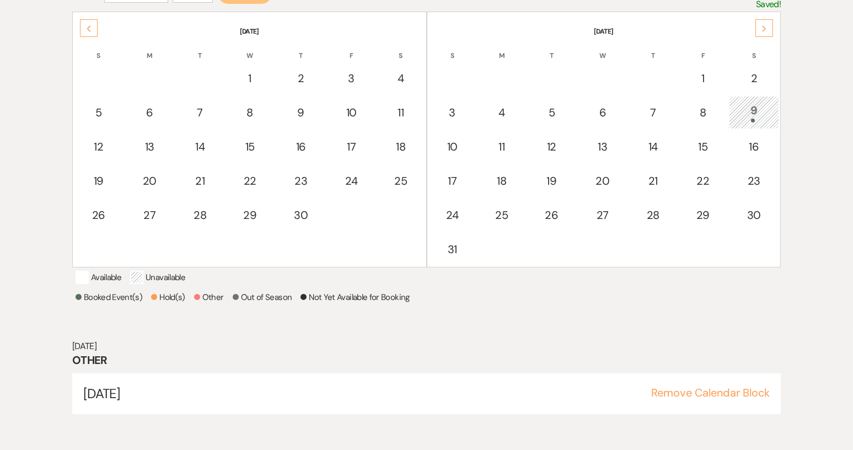
click at [84, 26] on div "Previous" at bounding box center [89, 28] width 18 height 18
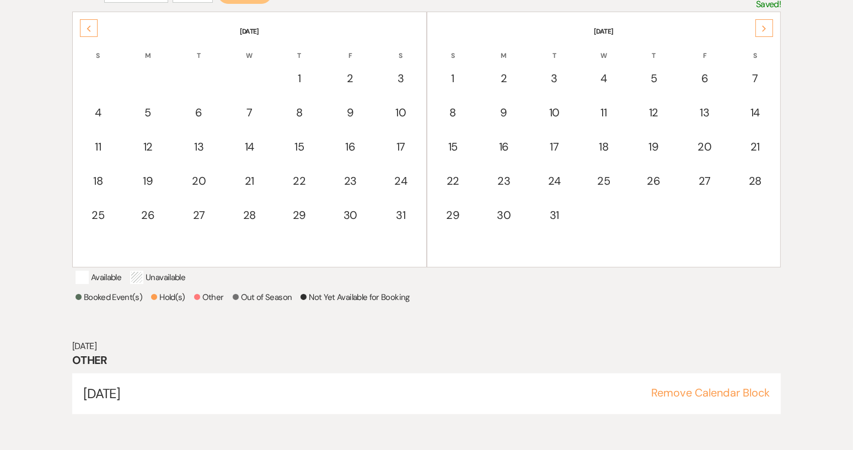
click at [84, 26] on div "Previous" at bounding box center [89, 28] width 18 height 18
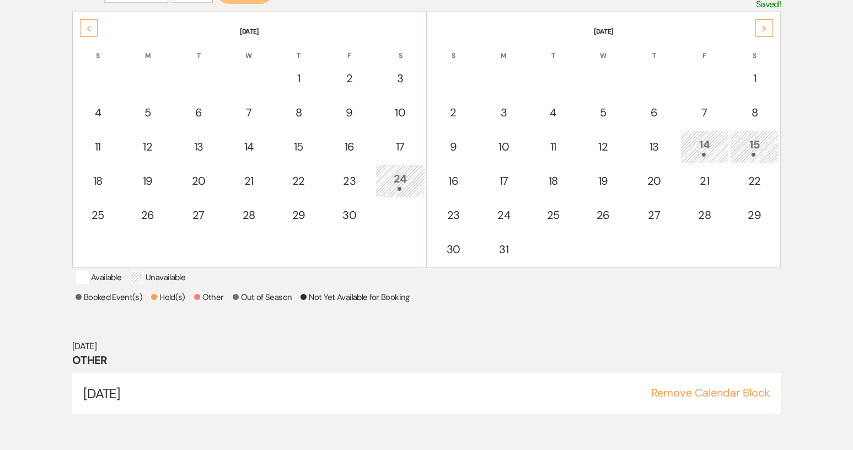
click at [84, 26] on div "Previous" at bounding box center [89, 28] width 18 height 18
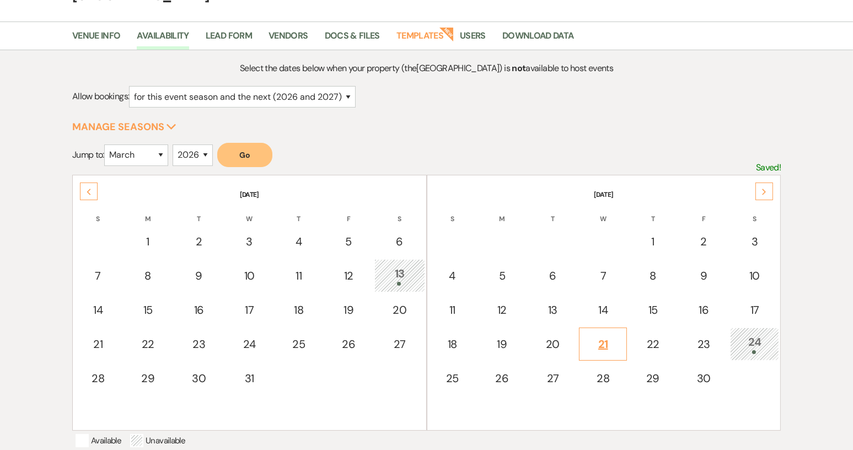
scroll to position [178, 0]
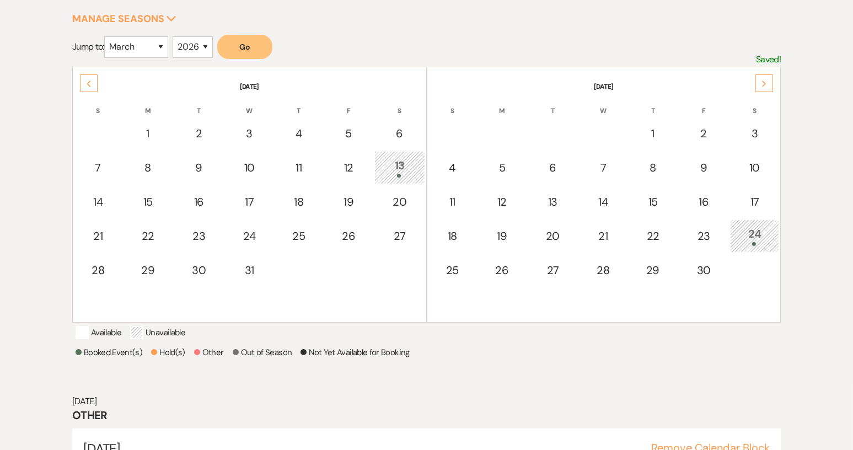
click at [767, 79] on div "Next" at bounding box center [764, 83] width 18 height 18
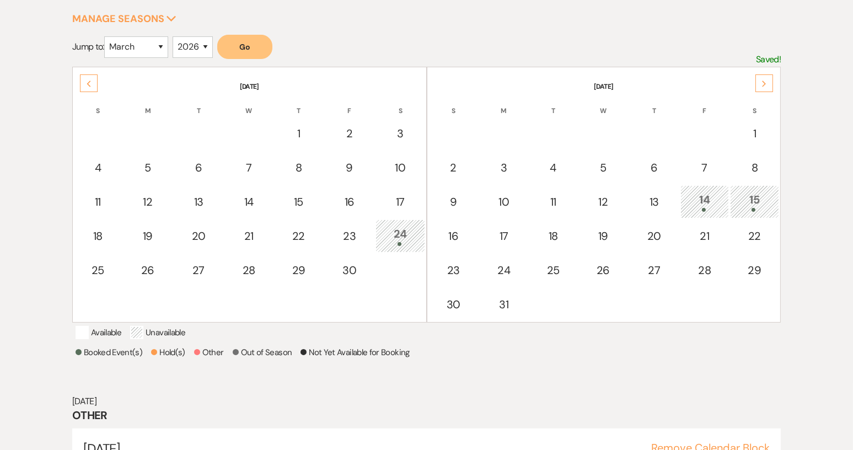
click at [767, 79] on div "Next" at bounding box center [764, 83] width 18 height 18
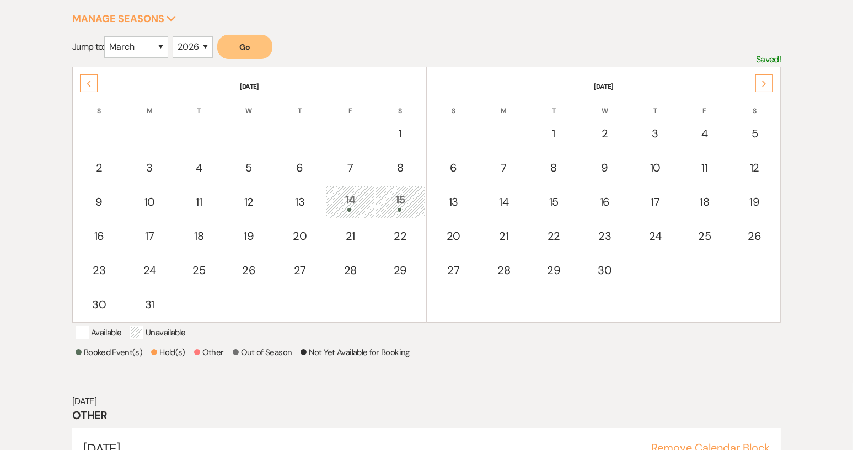
click at [767, 79] on div "Next" at bounding box center [764, 83] width 18 height 18
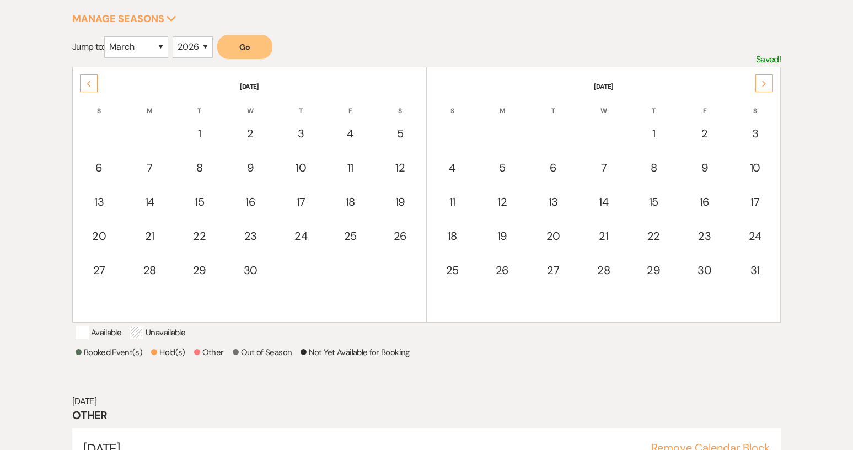
click at [767, 79] on div "Next" at bounding box center [764, 83] width 18 height 18
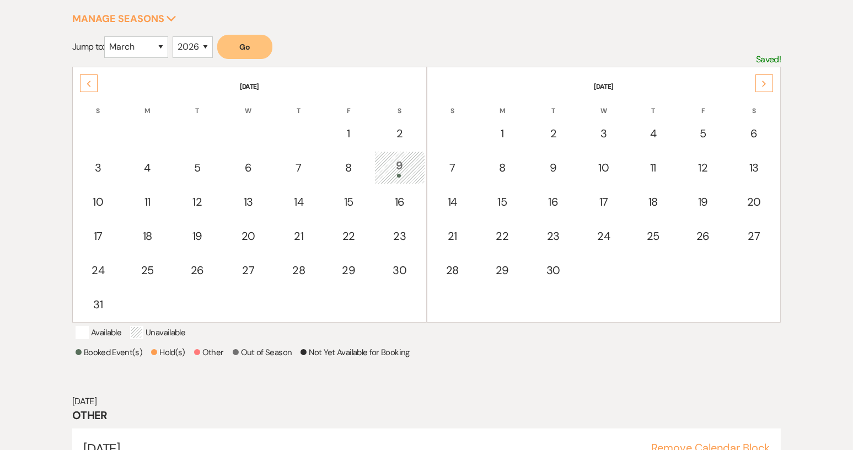
click at [767, 79] on div "Next" at bounding box center [764, 83] width 18 height 18
click at [89, 78] on div "Previous" at bounding box center [89, 83] width 18 height 18
click at [89, 80] on icon "Previous" at bounding box center [89, 83] width 6 height 7
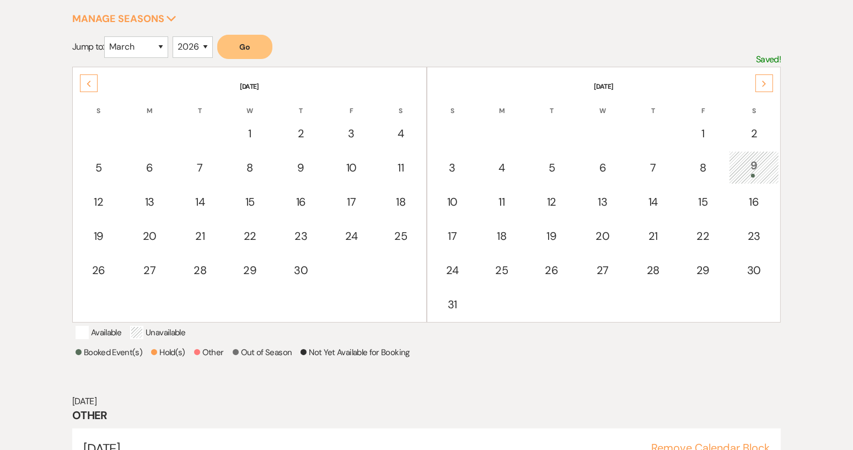
click at [89, 80] on icon "Previous" at bounding box center [89, 83] width 6 height 7
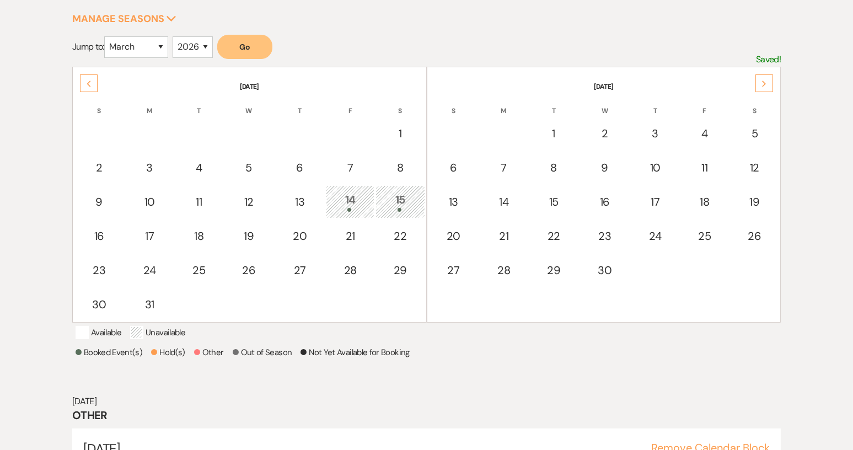
click at [89, 80] on icon "Previous" at bounding box center [89, 83] width 6 height 7
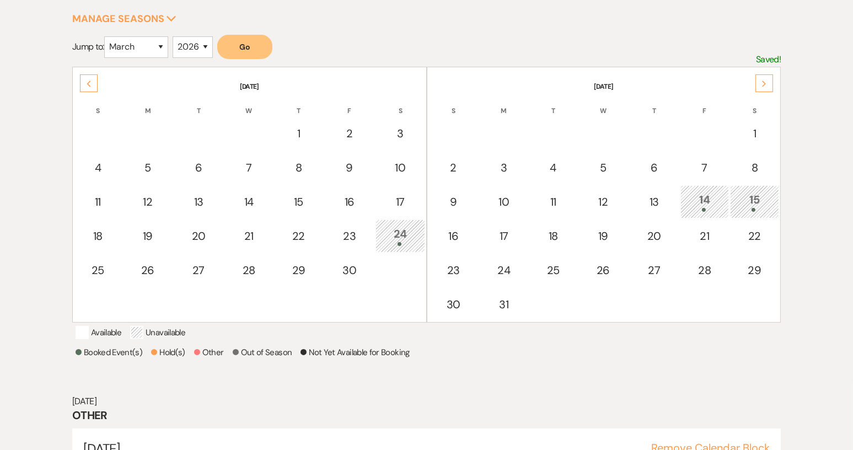
click at [89, 80] on icon "Previous" at bounding box center [89, 83] width 6 height 7
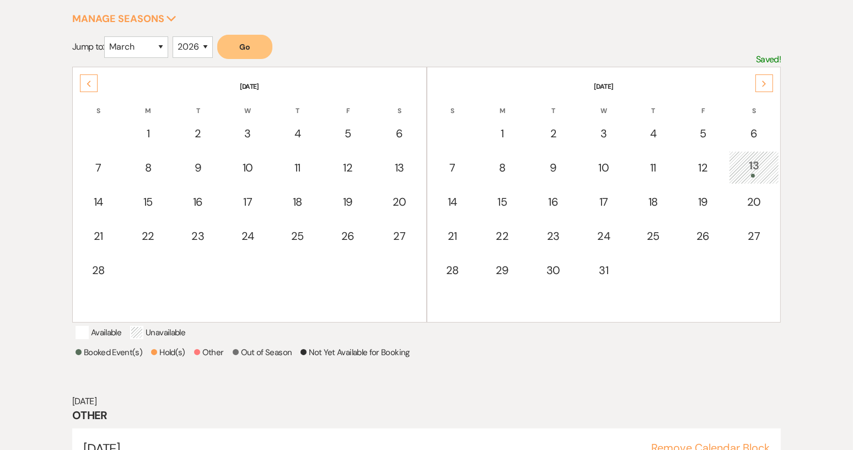
click at [89, 80] on icon "Previous" at bounding box center [89, 83] width 6 height 7
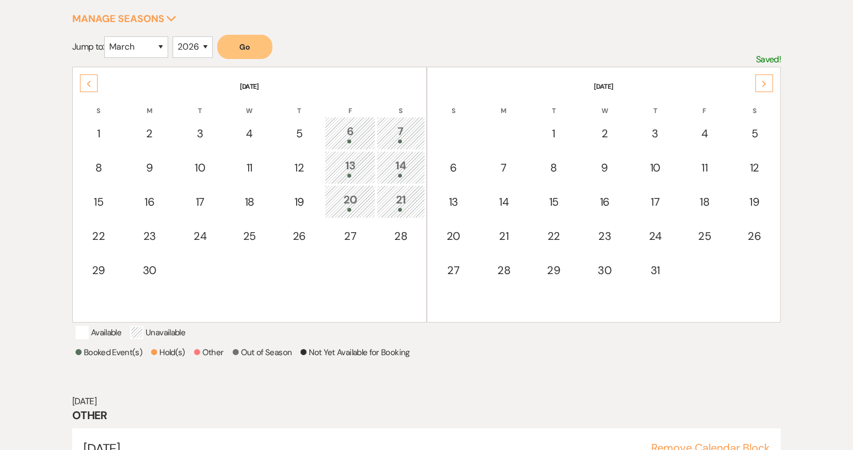
click at [89, 80] on icon "Previous" at bounding box center [89, 83] width 6 height 7
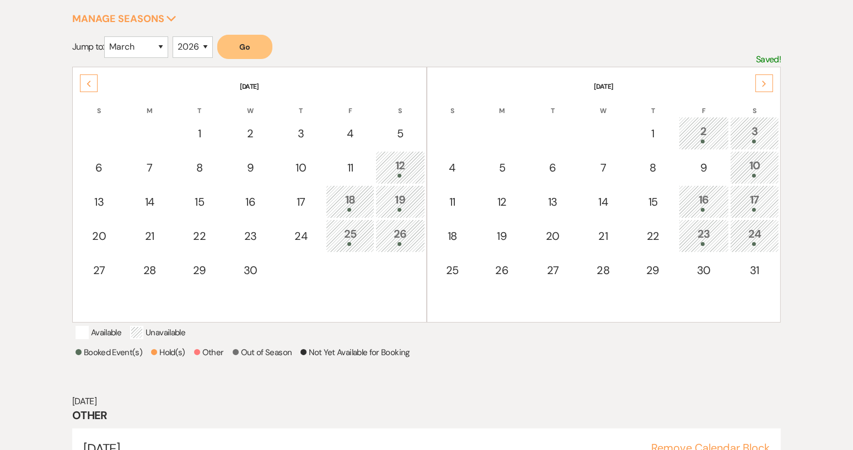
click at [89, 80] on icon "Previous" at bounding box center [89, 83] width 6 height 7
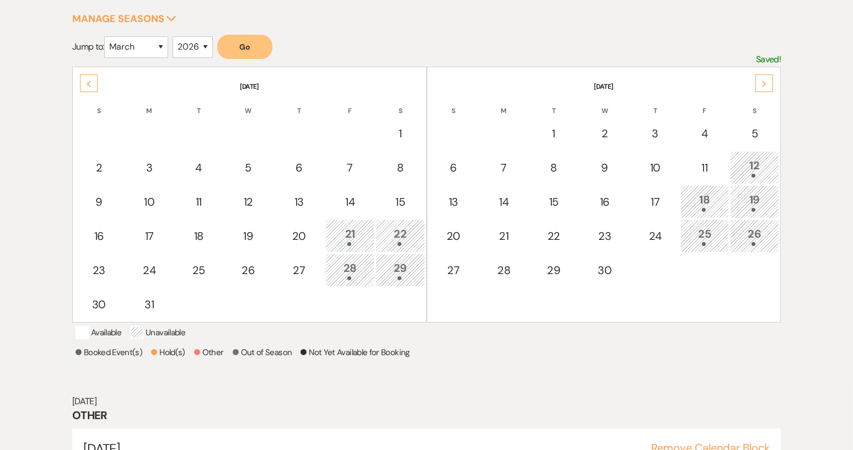
click at [89, 80] on icon "Previous" at bounding box center [89, 83] width 6 height 7
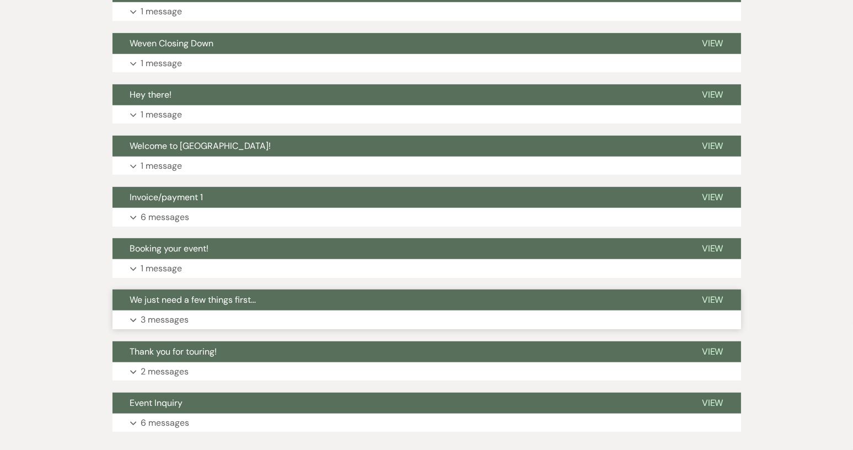
scroll to position [726, 0]
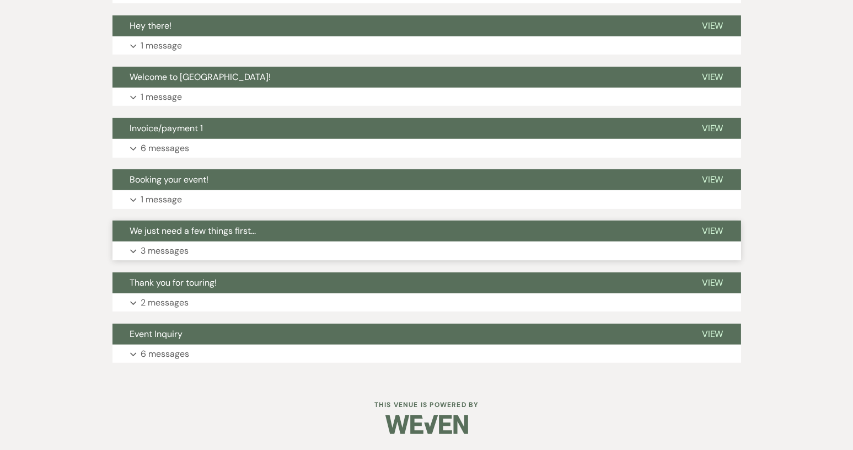
click at [223, 236] on button "We just need a few things first..." at bounding box center [398, 231] width 572 height 21
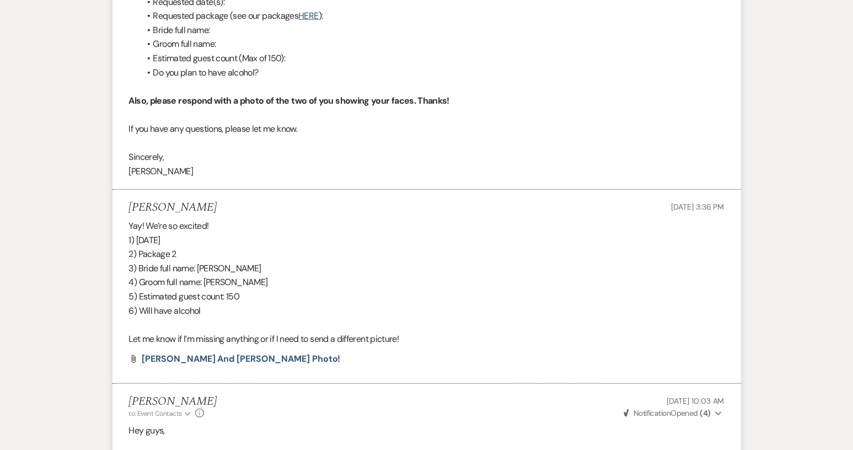
scroll to position [1167, 0]
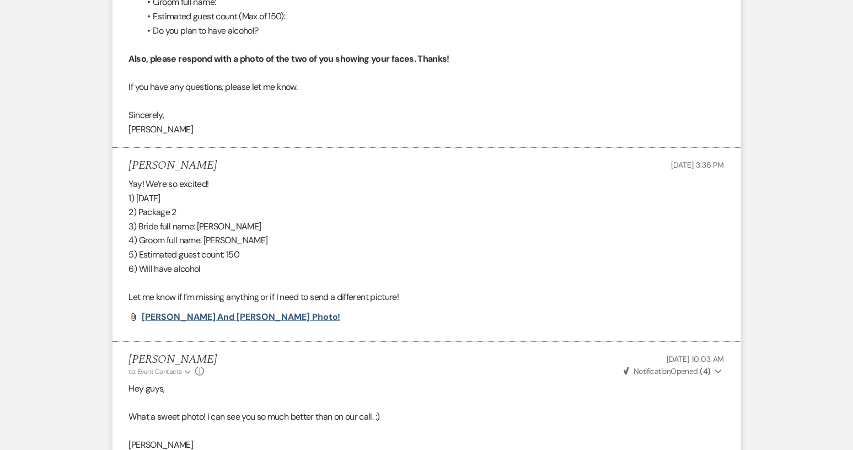
click at [208, 323] on span "Reese and Carrie photo!" at bounding box center [241, 317] width 198 height 12
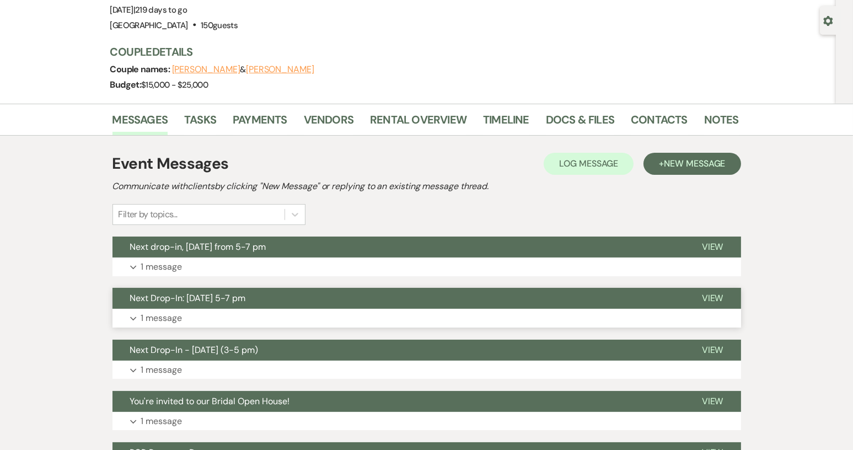
scroll to position [0, 0]
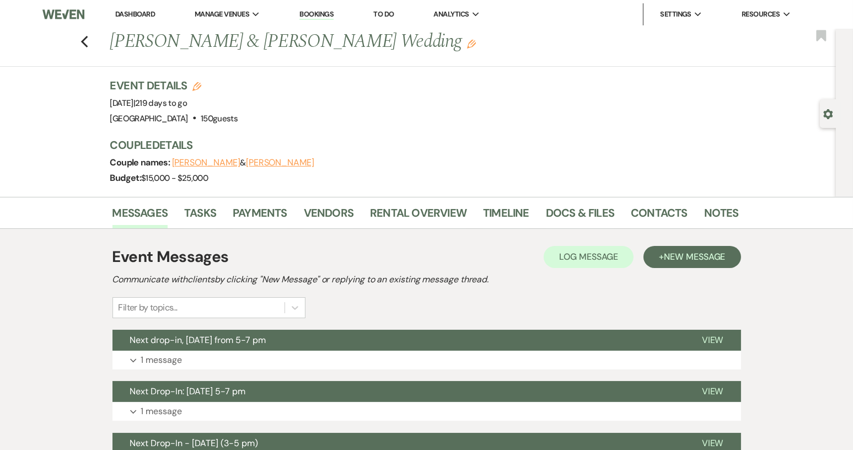
click at [80, 46] on div "Previous Reese Bresson & Carrie Cardinal's Wedding Edit Bookmark" at bounding box center [414, 48] width 841 height 38
click at [89, 42] on icon "Previous" at bounding box center [84, 41] width 8 height 13
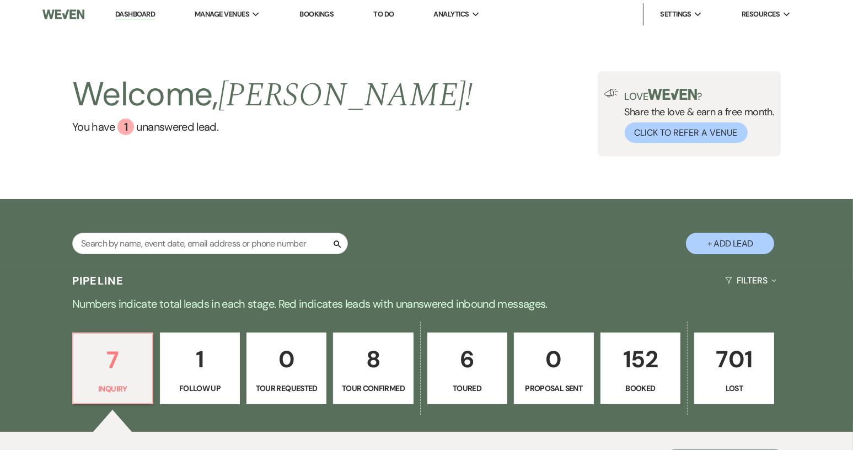
click at [645, 380] on link "152 Booked" at bounding box center [640, 368] width 80 height 72
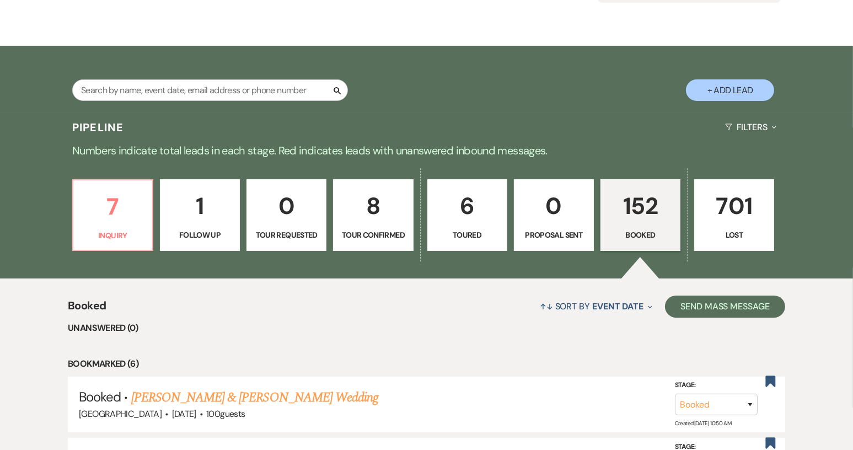
scroll to position [173, 0]
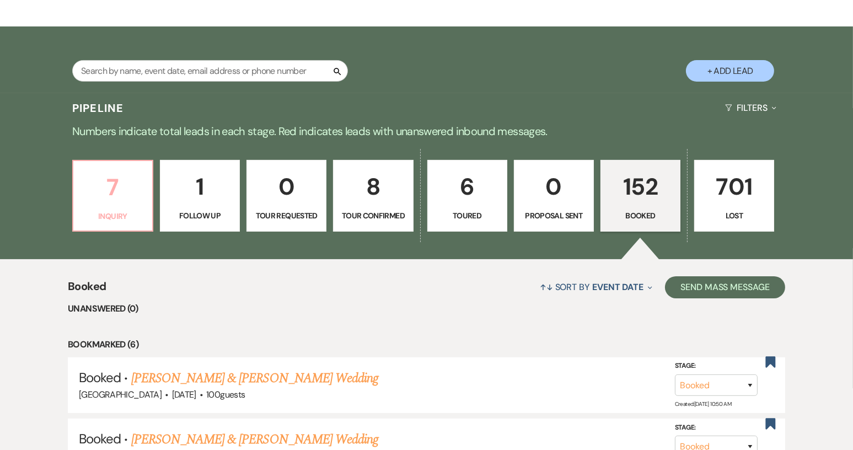
click at [121, 212] on p "Inquiry" at bounding box center [113, 216] width 66 height 12
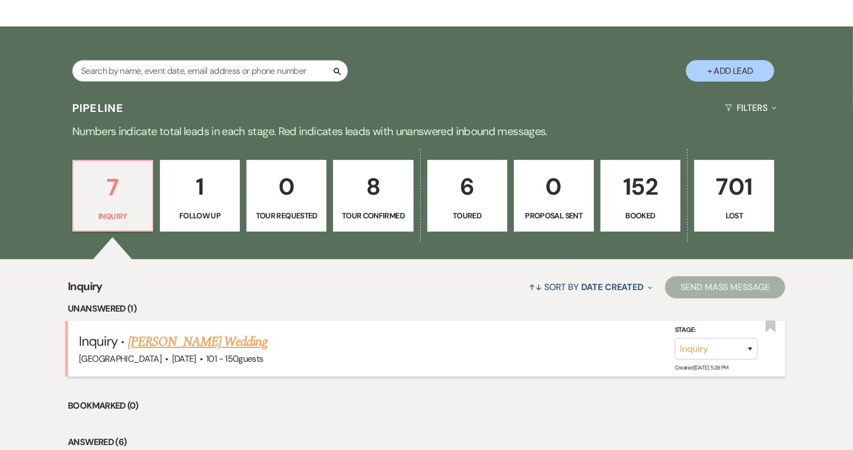
click at [191, 336] on link "[PERSON_NAME] Wedding" at bounding box center [197, 342] width 139 height 20
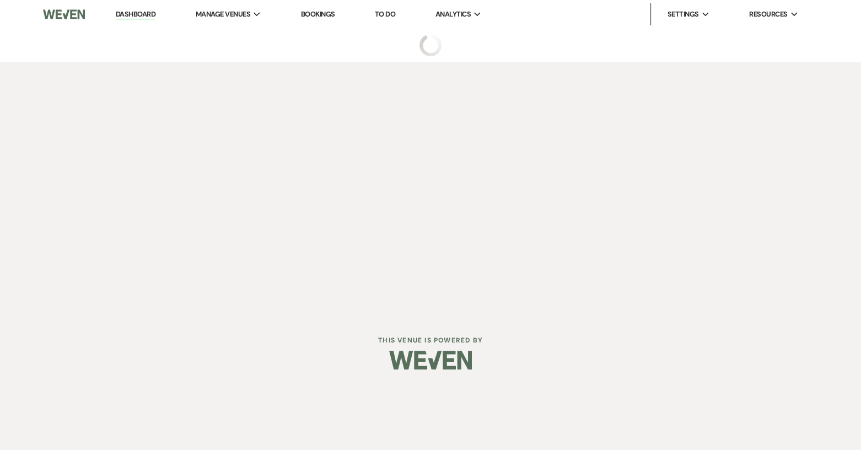
select select "2"
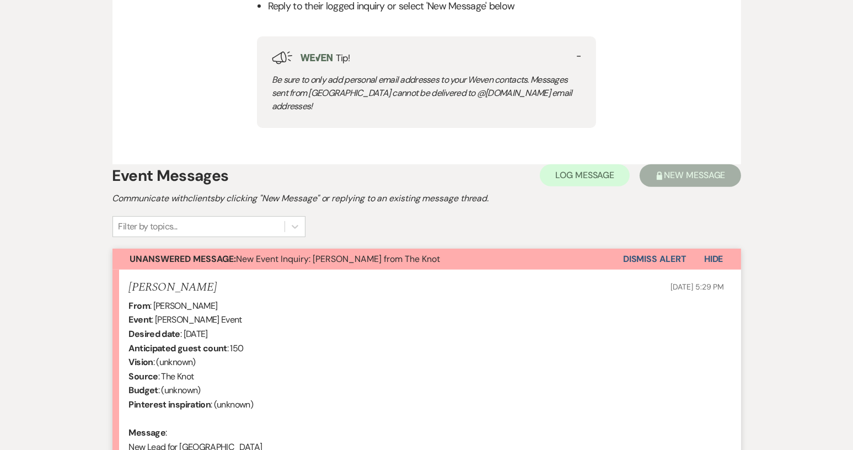
scroll to position [551, 0]
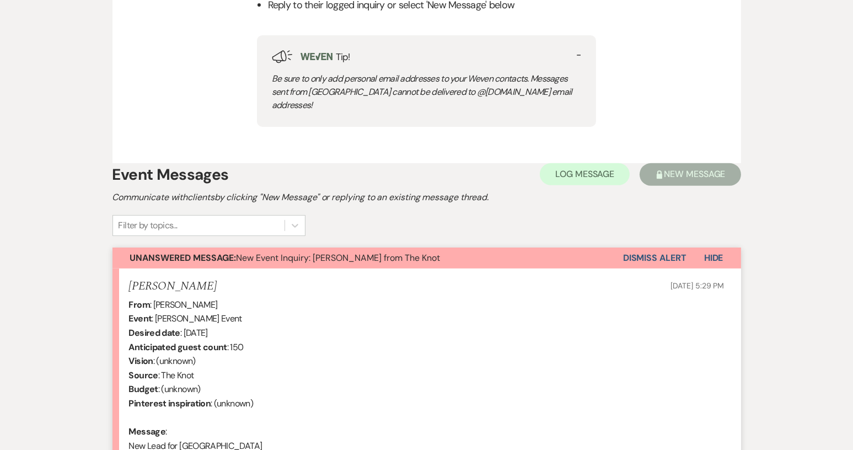
click at [654, 248] on button "Dismiss Alert" at bounding box center [654, 258] width 63 height 21
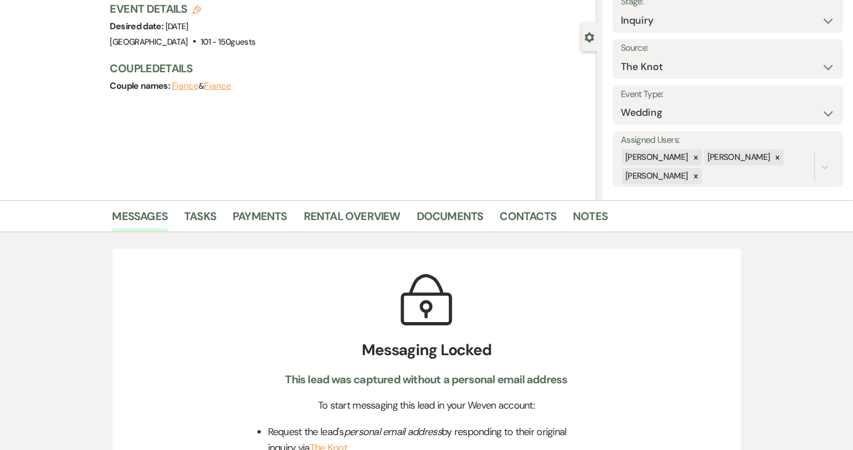
scroll to position [0, 0]
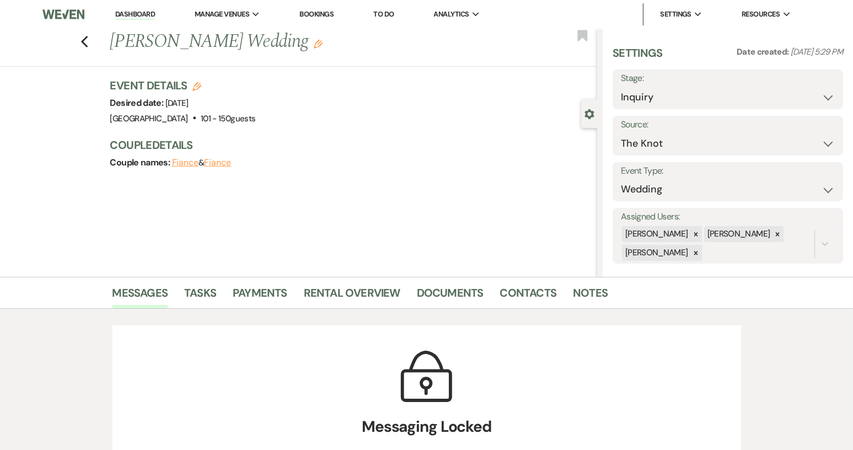
click at [132, 14] on link "Dashboard" at bounding box center [135, 14] width 40 height 10
